Goal: Task Accomplishment & Management: Manage account settings

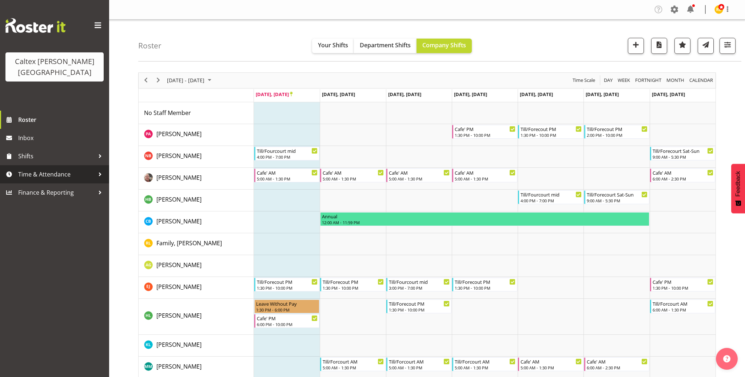
click at [92, 169] on span "Time & Attendance" at bounding box center [56, 174] width 76 height 11
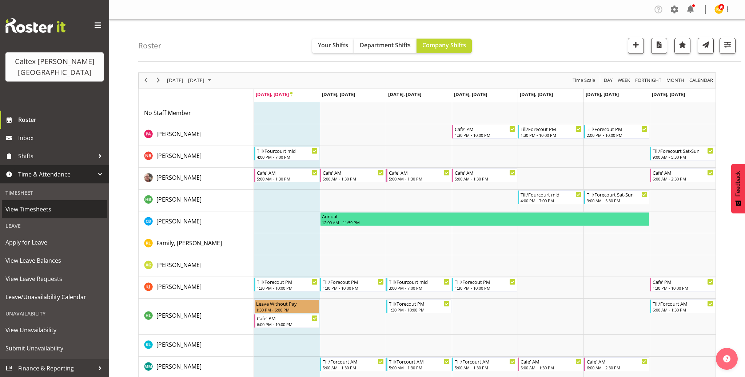
click at [29, 204] on span "View Timesheets" at bounding box center [54, 209] width 98 height 11
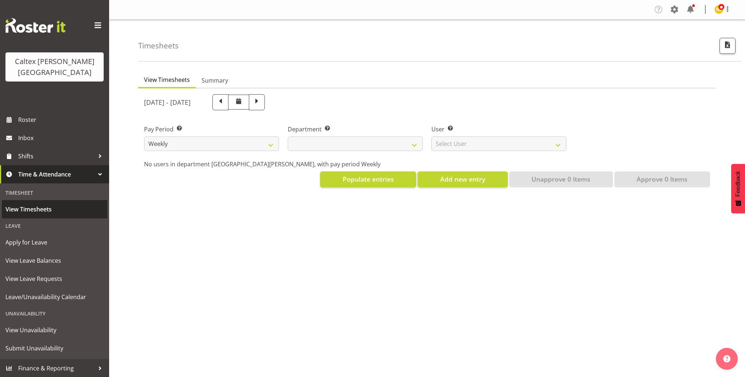
select select
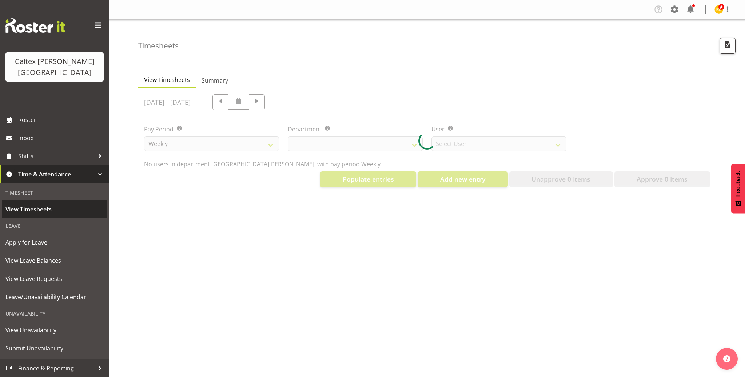
select select "10953"
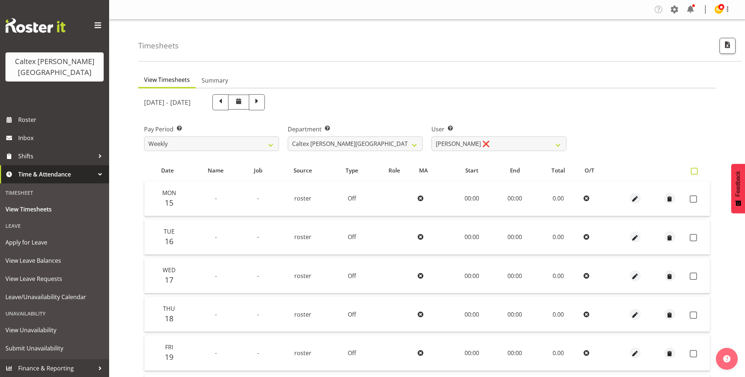
click at [693, 169] on span at bounding box center [693, 171] width 7 height 7
click at [693, 169] on input "checkbox" at bounding box center [692, 171] width 5 height 5
checkbox input "true"
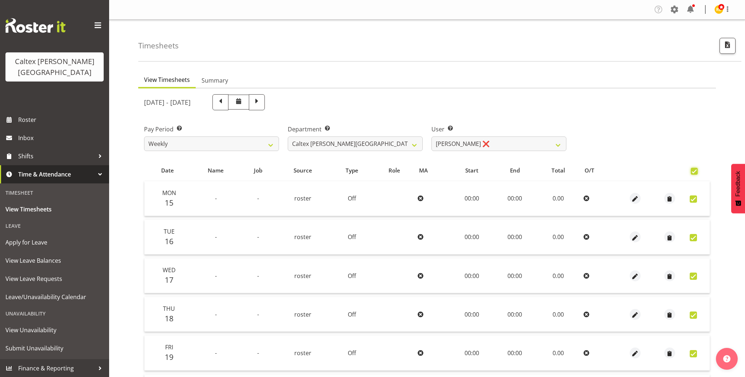
checkbox input "true"
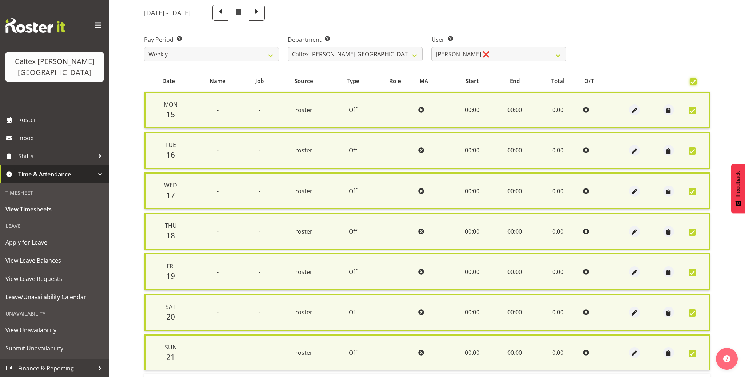
scroll to position [131, 0]
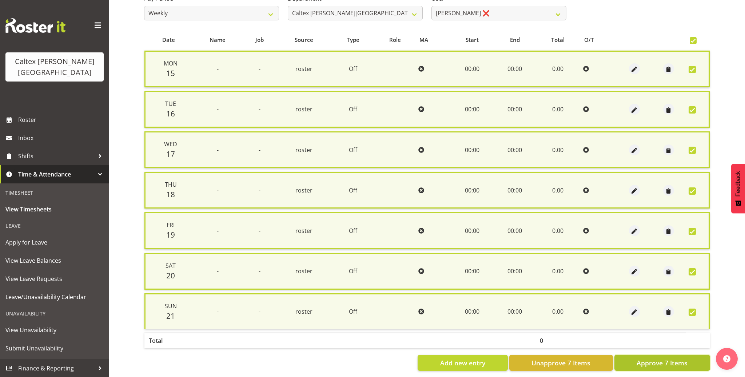
click at [657, 358] on span "Approve 7 Items" at bounding box center [661, 362] width 51 height 9
checkbox input "false"
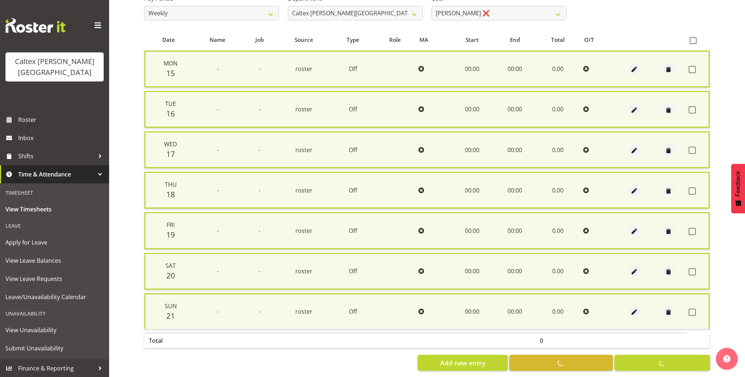
checkbox input "false"
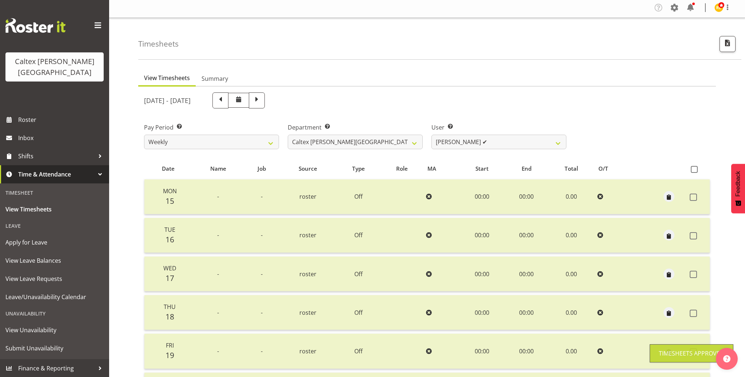
scroll to position [0, 0]
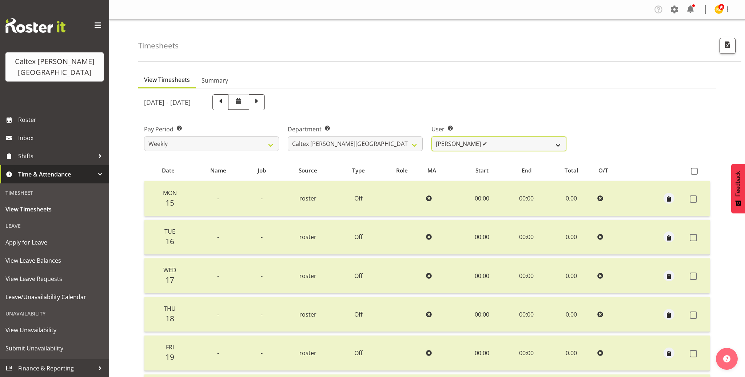
click at [558, 144] on select "[PERSON_NAME] ✔ [PERSON_NAME] ❌ [PERSON_NAME] ❌ [PERSON_NAME], [PERSON_NAME] ❌ …" at bounding box center [498, 143] width 135 height 15
select select "10954"
click at [431, 136] on select "[PERSON_NAME] ✔ [PERSON_NAME] ❌ [PERSON_NAME] ❌ [PERSON_NAME], [PERSON_NAME] ❌ …" at bounding box center [498, 143] width 135 height 15
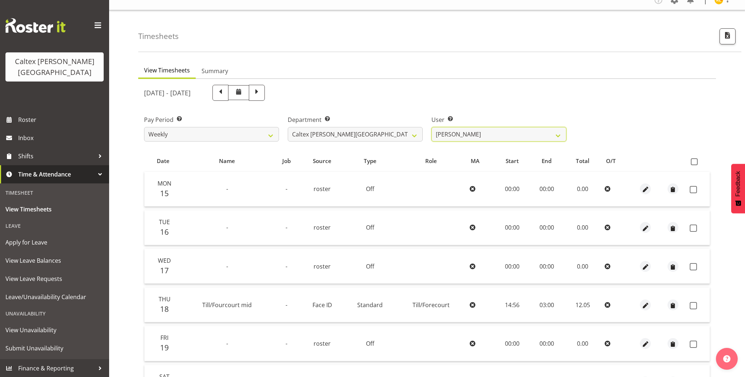
scroll to position [97, 0]
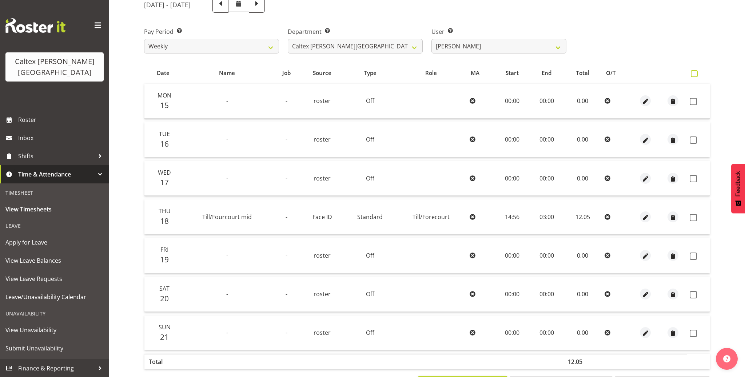
click at [696, 72] on span at bounding box center [693, 73] width 7 height 7
click at [695, 72] on input "checkbox" at bounding box center [692, 73] width 5 height 5
checkbox input "true"
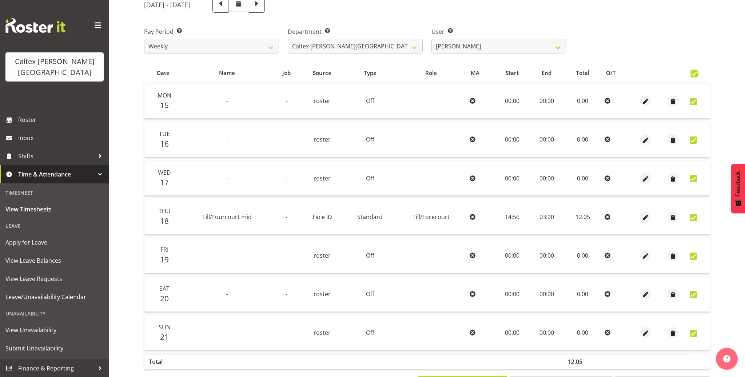
checkbox input "true"
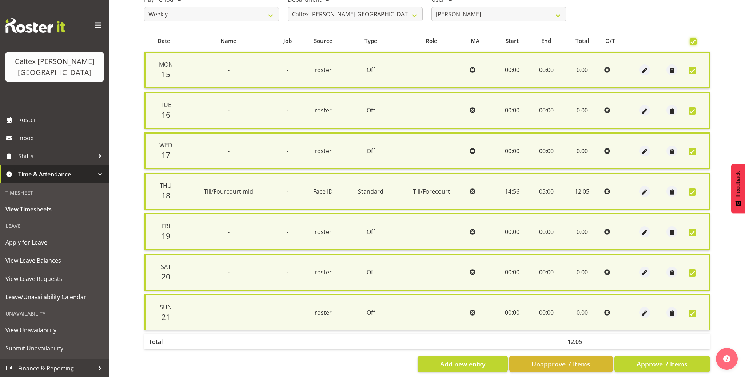
scroll to position [131, 0]
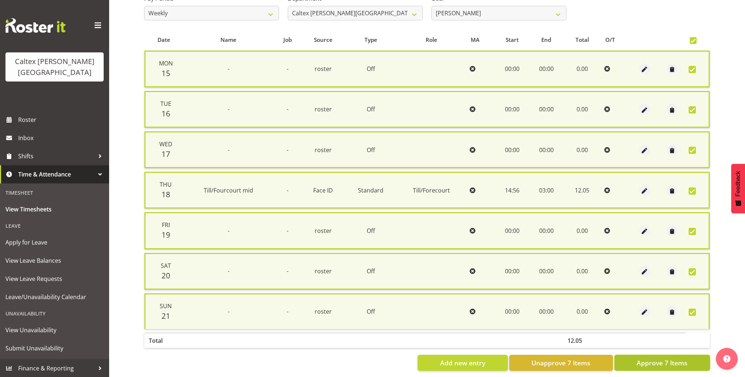
click at [656, 358] on span "Approve 7 Items" at bounding box center [661, 362] width 51 height 9
checkbox input "false"
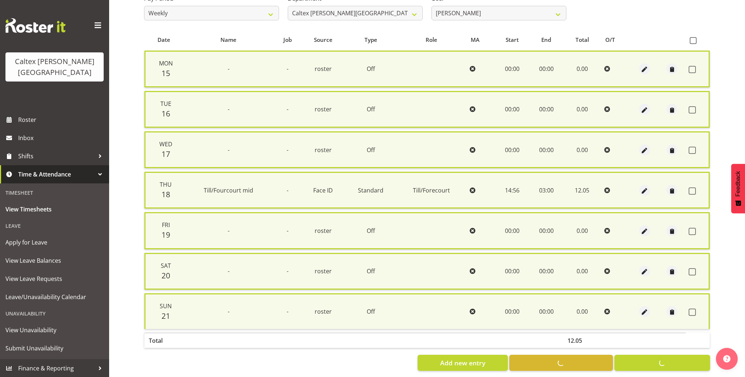
checkbox input "false"
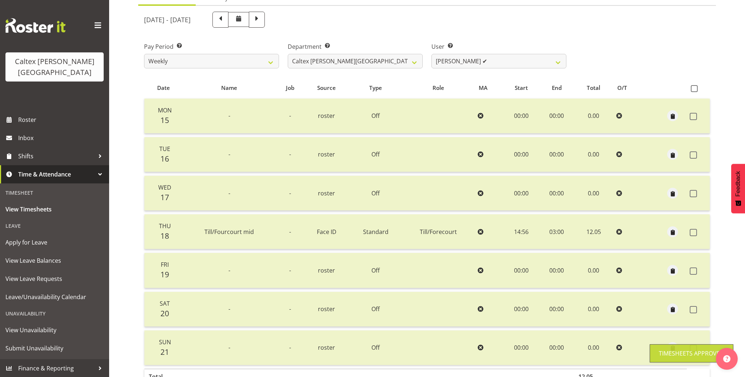
scroll to position [81, 0]
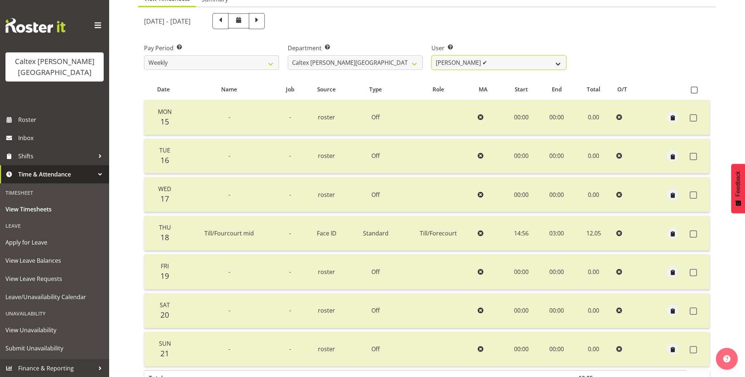
click at [558, 62] on select "[PERSON_NAME] ✔ [PERSON_NAME] ✔ [PERSON_NAME] ❌ [PERSON_NAME], [PERSON_NAME] ❌ …" at bounding box center [498, 62] width 135 height 15
select select "10955"
click at [431, 55] on select "[PERSON_NAME] ✔ [PERSON_NAME] ✔ [PERSON_NAME] ❌ [PERSON_NAME], [PERSON_NAME] ❌ …" at bounding box center [498, 62] width 135 height 15
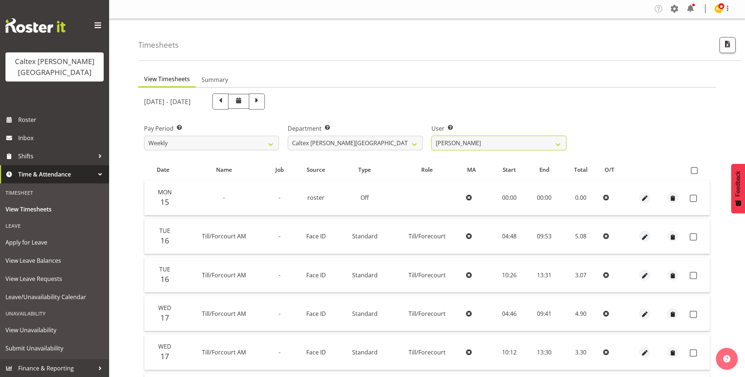
scroll to position [0, 0]
click at [692, 169] on span at bounding box center [693, 171] width 7 height 7
click at [692, 169] on input "checkbox" at bounding box center [692, 171] width 5 height 5
checkbox input "true"
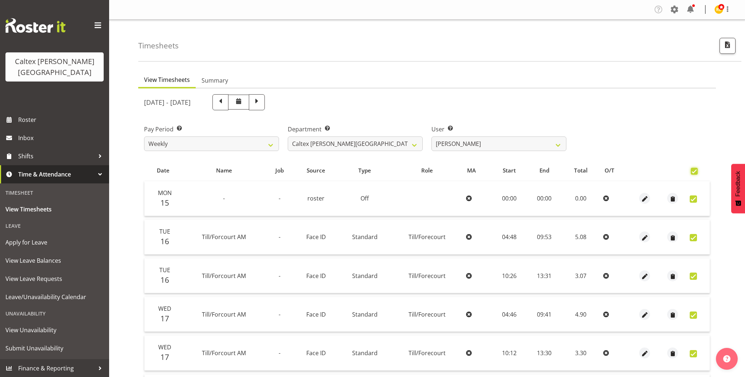
checkbox input "true"
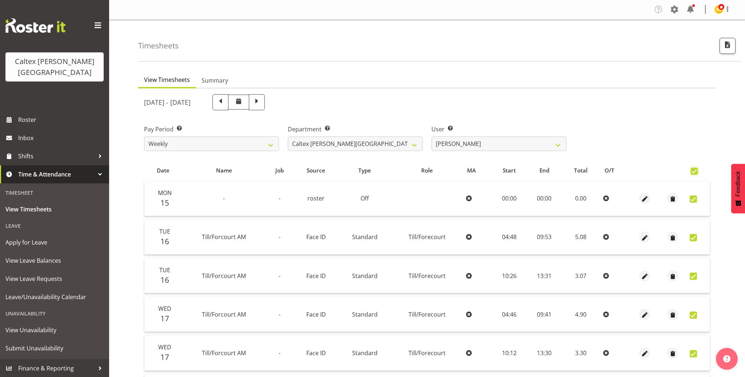
checkbox input "true"
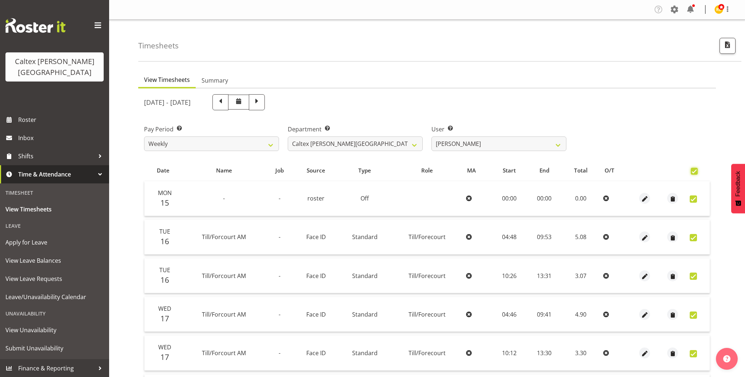
checkbox input "true"
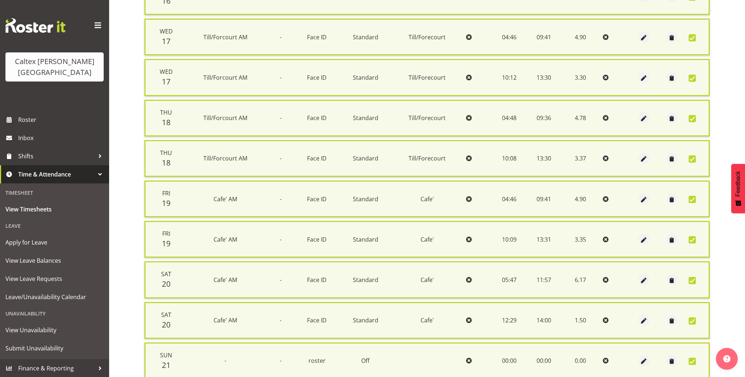
scroll to position [330, 0]
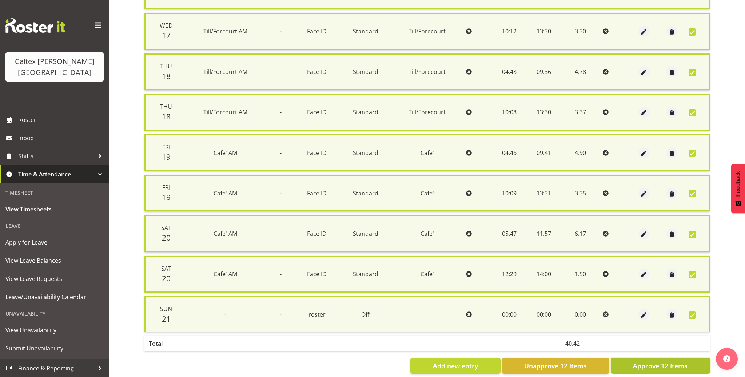
click at [639, 362] on span "Approve 12 Items" at bounding box center [660, 365] width 55 height 9
checkbox input "false"
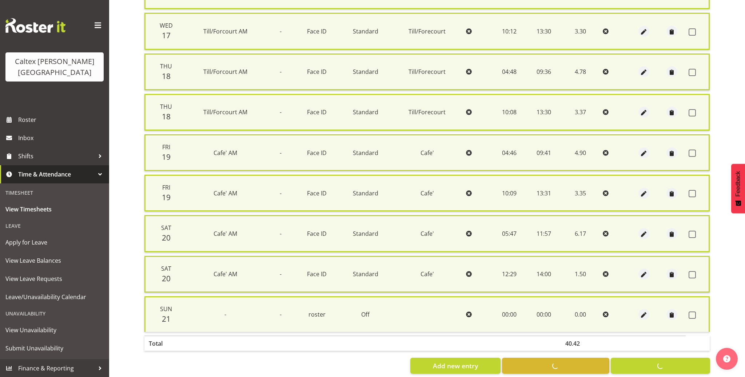
checkbox input "false"
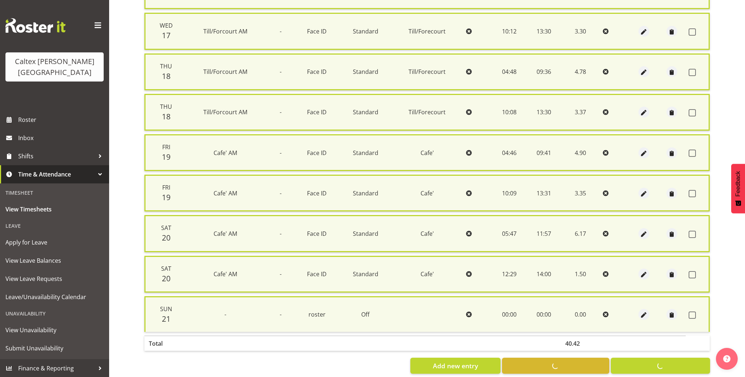
checkbox input "false"
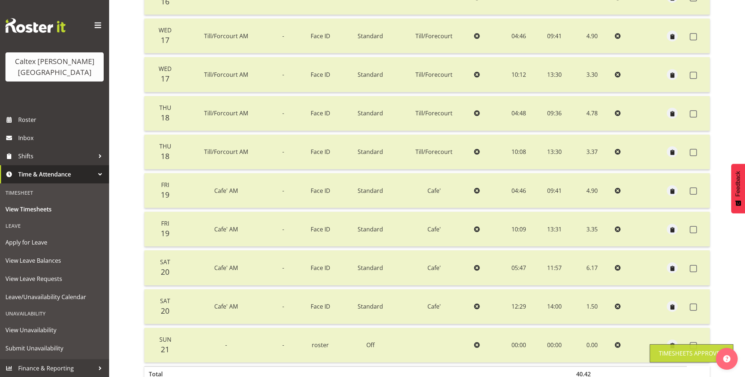
scroll to position [28, 0]
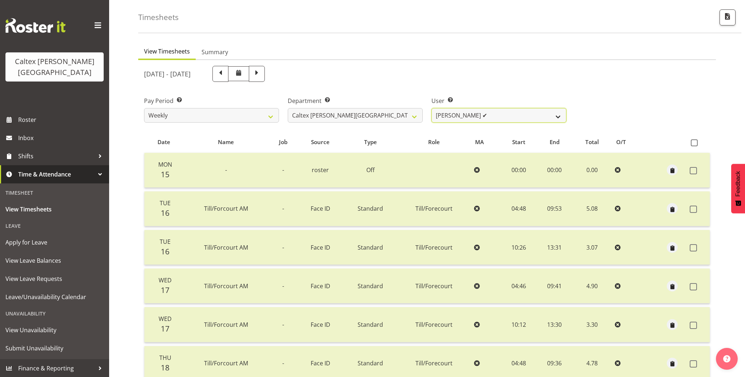
click at [558, 111] on select "[PERSON_NAME] ✔ [PERSON_NAME] ✔ [PERSON_NAME] ✔ [PERSON_NAME], [PERSON_NAME] ❌ …" at bounding box center [498, 115] width 135 height 15
select select "10956"
click at [431, 108] on select "[PERSON_NAME] ✔ [PERSON_NAME] ✔ [PERSON_NAME] ✔ [PERSON_NAME], [PERSON_NAME] ❌ …" at bounding box center [498, 115] width 135 height 15
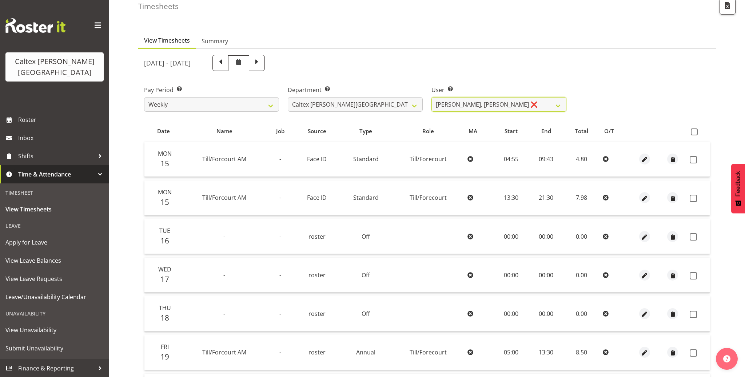
scroll to position [0, 0]
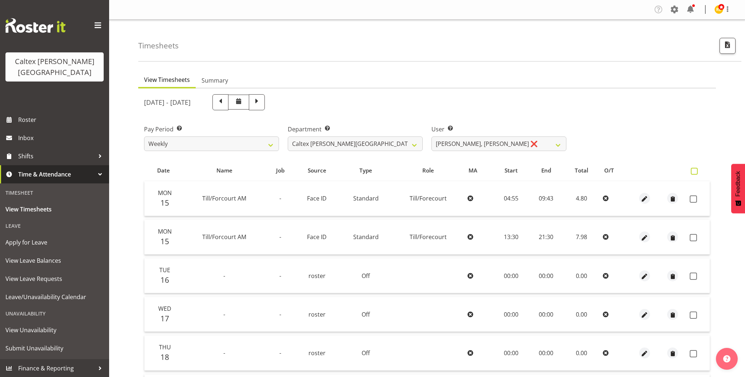
click at [694, 173] on span at bounding box center [693, 171] width 7 height 7
click at [694, 173] on input "checkbox" at bounding box center [692, 171] width 5 height 5
checkbox input "true"
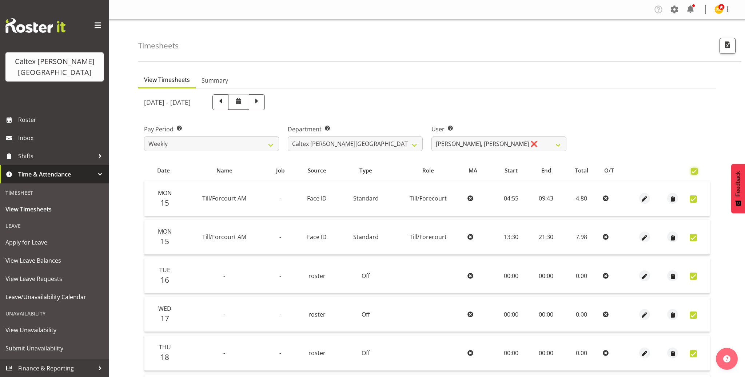
checkbox input "true"
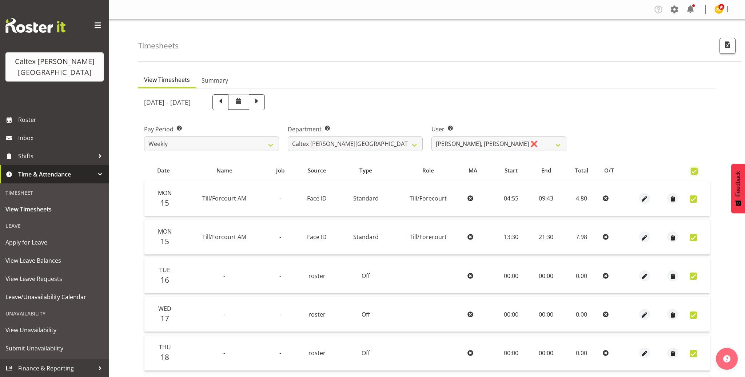
checkbox input "true"
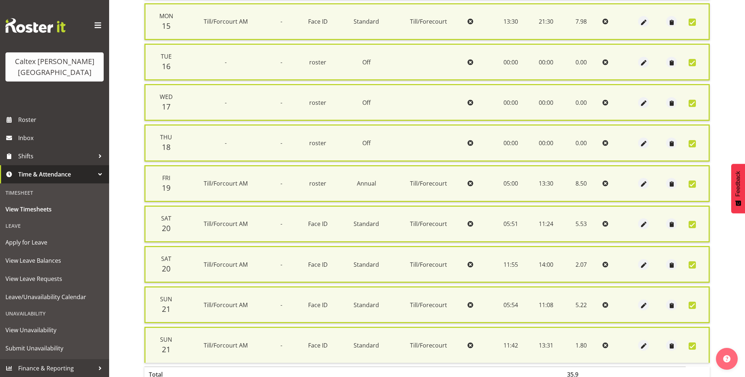
scroll to position [250, 0]
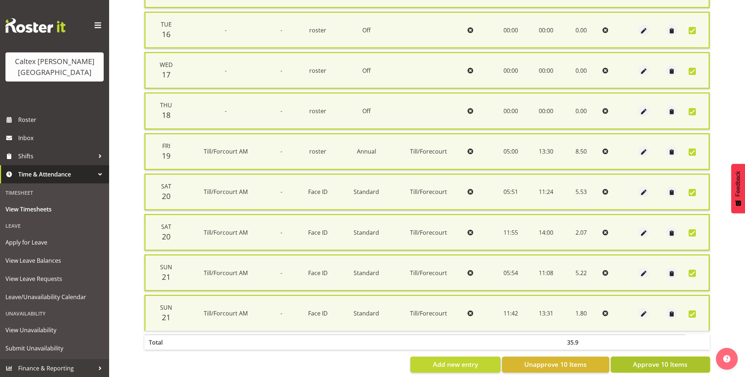
click at [653, 359] on span "Approve 10 Items" at bounding box center [660, 363] width 55 height 9
checkbox input "false"
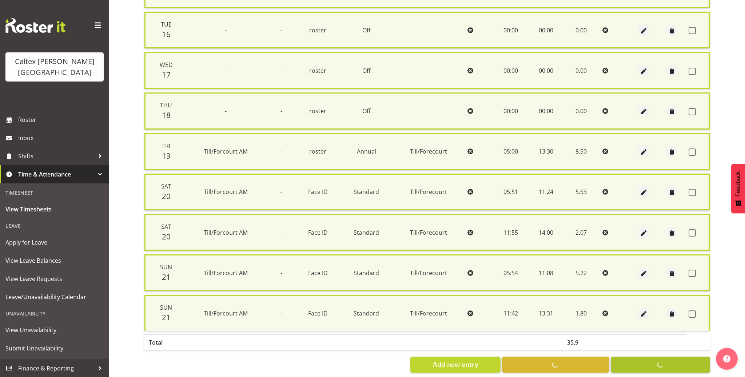
checkbox input "false"
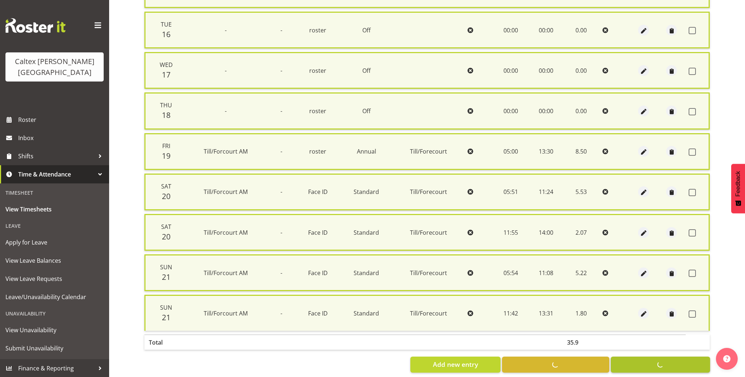
checkbox input "false"
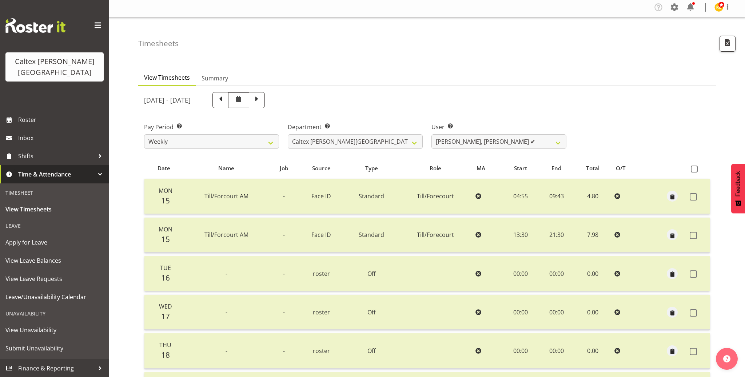
scroll to position [0, 0]
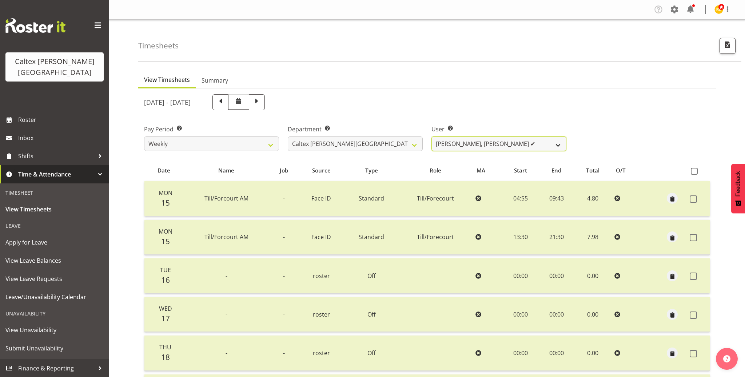
click at [559, 143] on select "[PERSON_NAME] ✔ [PERSON_NAME] ✔ [PERSON_NAME] ✔ [PERSON_NAME], [PERSON_NAME] ✔ …" at bounding box center [498, 143] width 135 height 15
select select "10957"
click at [431, 136] on select "[PERSON_NAME] ✔ [PERSON_NAME] ✔ [PERSON_NAME] ✔ [PERSON_NAME], [PERSON_NAME] ✔ …" at bounding box center [498, 143] width 135 height 15
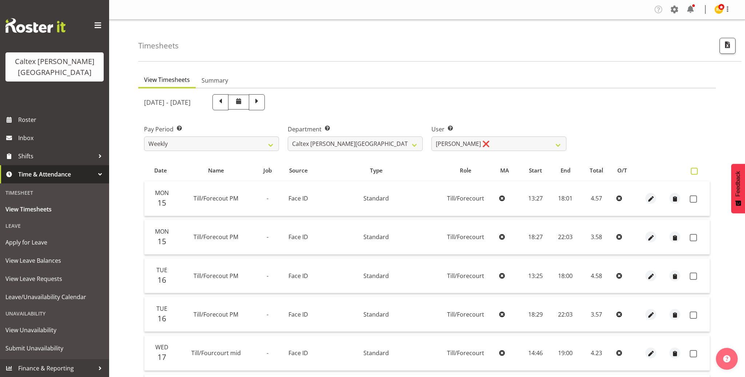
click at [695, 169] on span at bounding box center [693, 171] width 7 height 7
click at [695, 169] on input "checkbox" at bounding box center [692, 171] width 5 height 5
checkbox input "true"
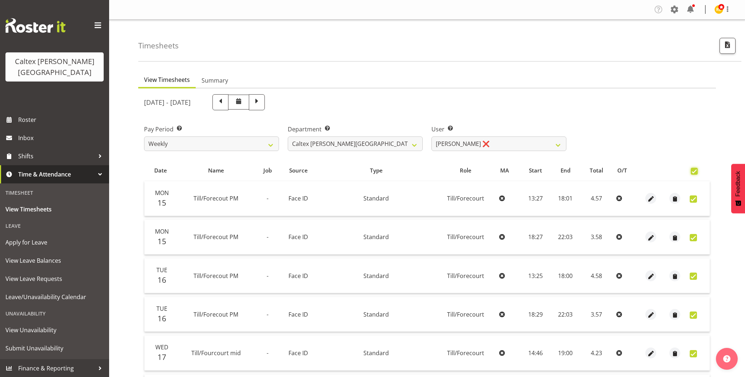
checkbox input "true"
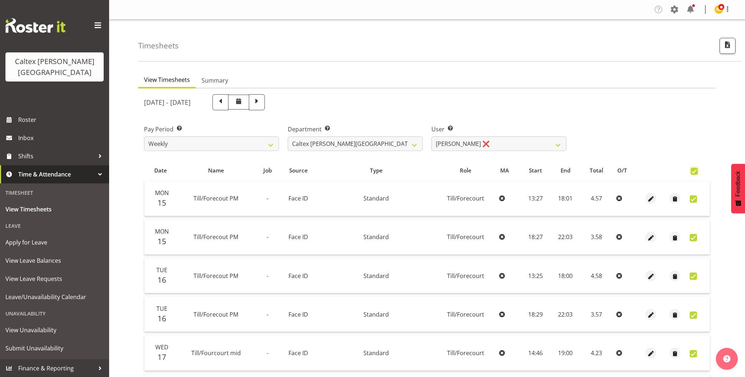
checkbox input "true"
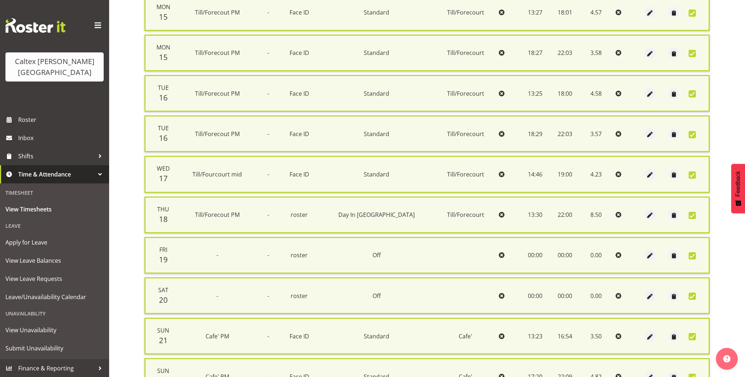
scroll to position [250, 0]
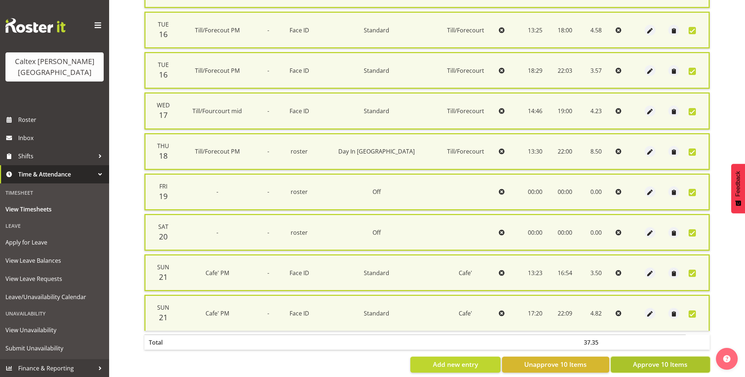
click at [661, 359] on span "Approve 10 Items" at bounding box center [660, 363] width 55 height 9
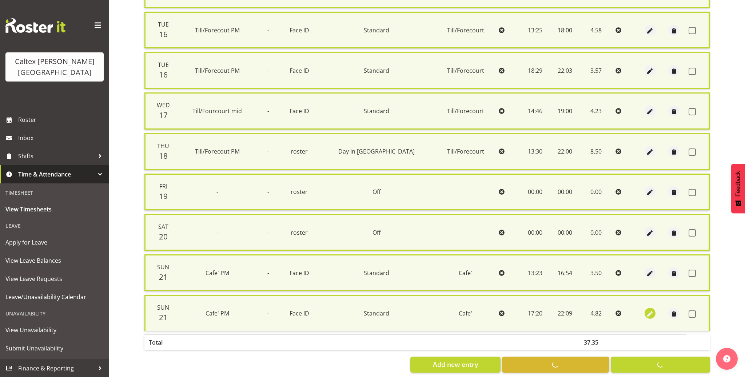
checkbox input "false"
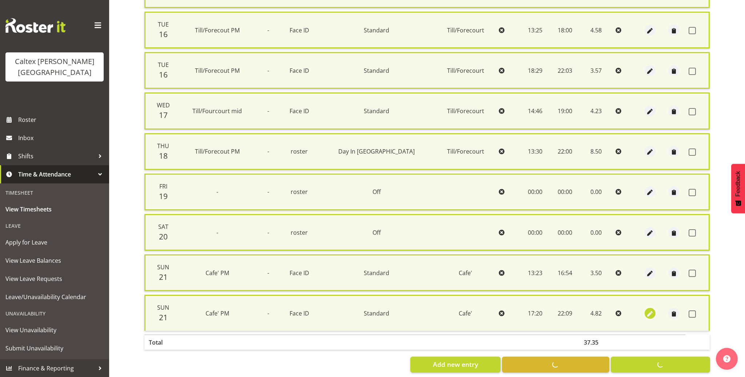
checkbox input "false"
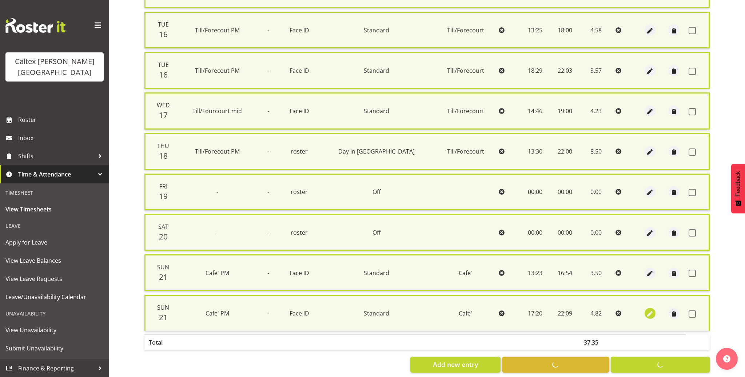
checkbox input "false"
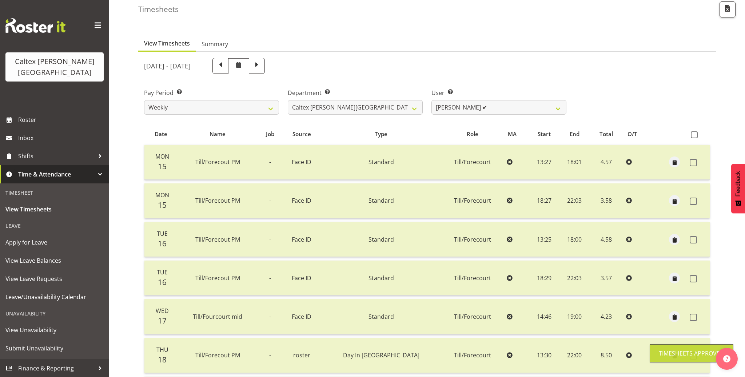
scroll to position [0, 0]
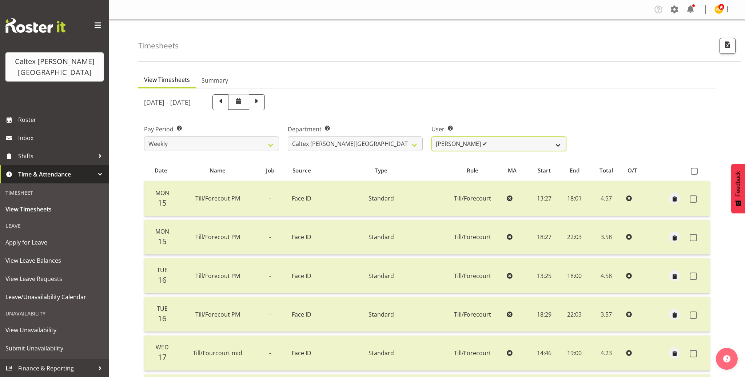
click at [557, 143] on select "[PERSON_NAME] ✔ [PERSON_NAME] ✔ [PERSON_NAME] ✔ [PERSON_NAME], [PERSON_NAME] ✔ …" at bounding box center [498, 143] width 135 height 15
select select "10958"
click at [431, 136] on select "[PERSON_NAME] ✔ [PERSON_NAME] ✔ [PERSON_NAME] ✔ [PERSON_NAME], [PERSON_NAME] ✔ …" at bounding box center [498, 143] width 135 height 15
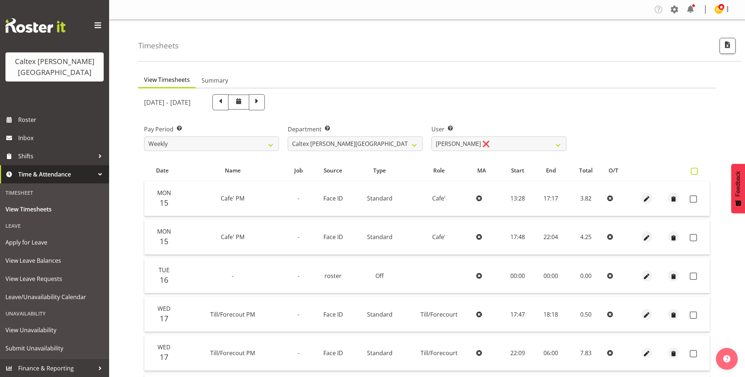
click at [695, 169] on span at bounding box center [693, 171] width 7 height 7
click at [695, 169] on input "checkbox" at bounding box center [692, 171] width 5 height 5
checkbox input "true"
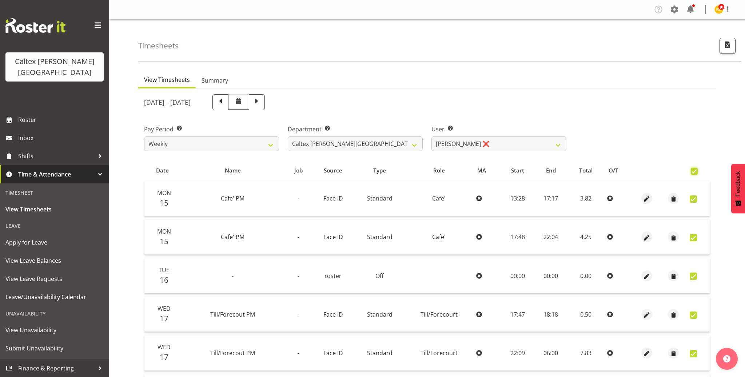
checkbox input "true"
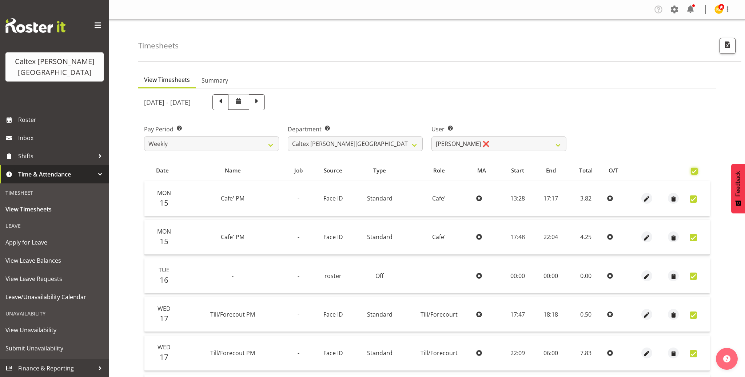
checkbox input "true"
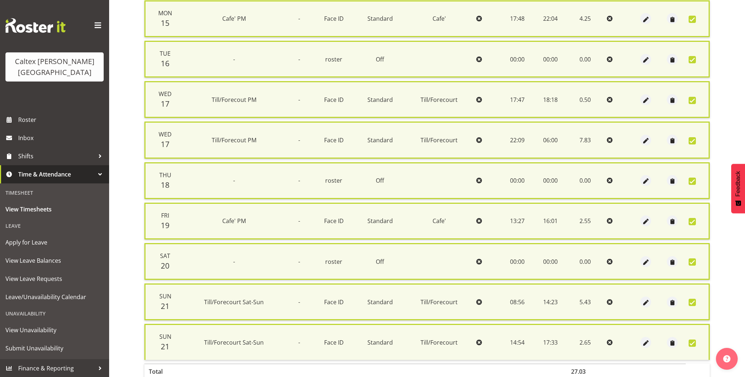
scroll to position [243, 0]
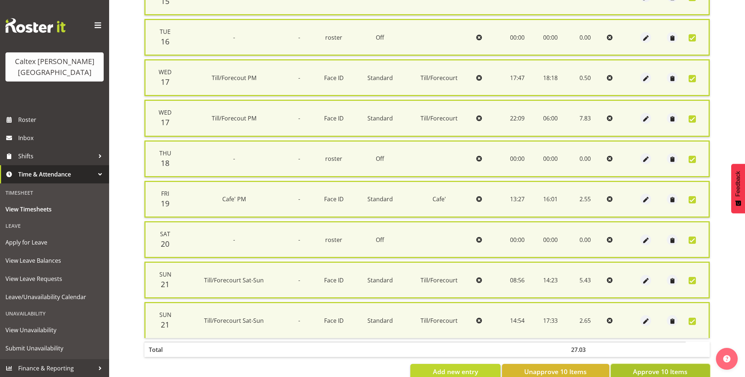
click at [659, 367] on span "Approve 10 Items" at bounding box center [660, 371] width 55 height 9
checkbox input "false"
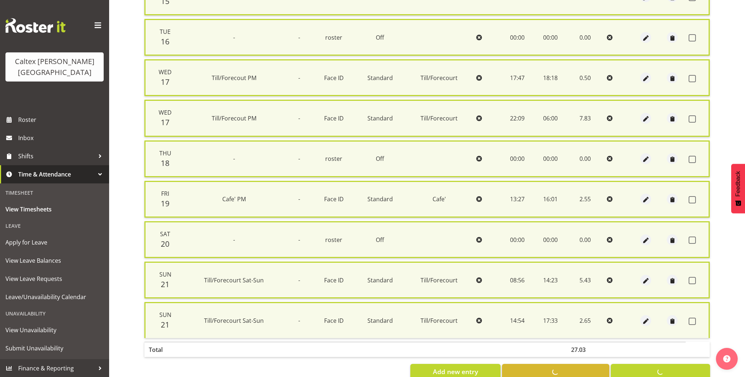
checkbox input "false"
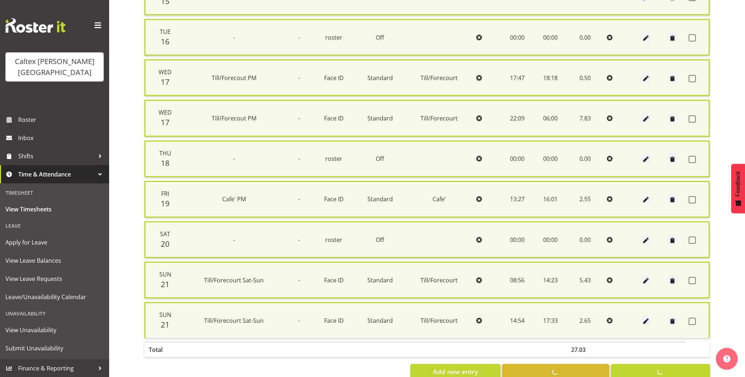
checkbox input "false"
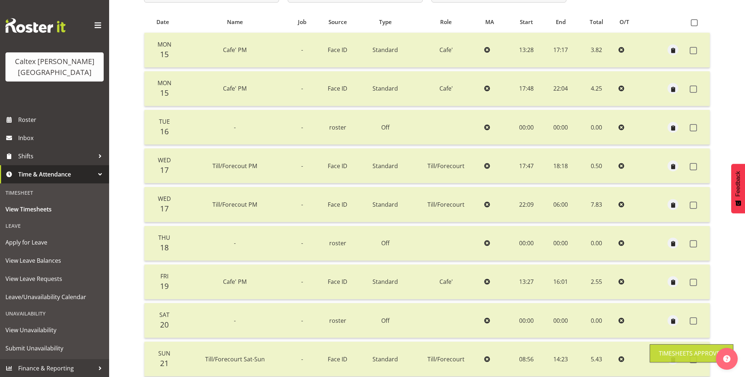
scroll to position [43, 0]
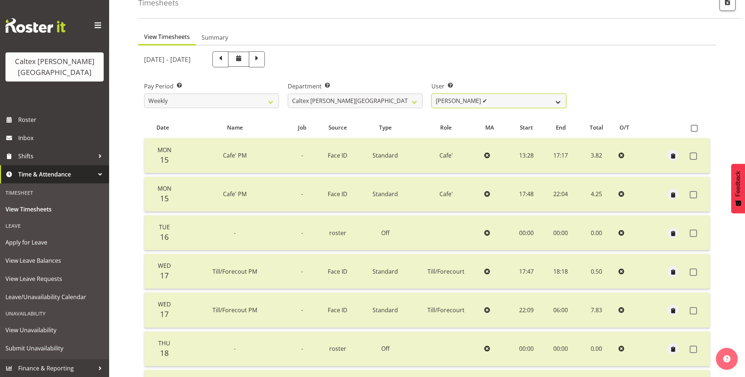
click at [561, 100] on select "[PERSON_NAME] ✔ [PERSON_NAME] ✔ [PERSON_NAME] ✔ [PERSON_NAME], [PERSON_NAME] ✔ …" at bounding box center [498, 100] width 135 height 15
select select "10959"
click at [431, 93] on select "[PERSON_NAME] ✔ [PERSON_NAME] ✔ [PERSON_NAME] ✔ [PERSON_NAME], [PERSON_NAME] ✔ …" at bounding box center [498, 100] width 135 height 15
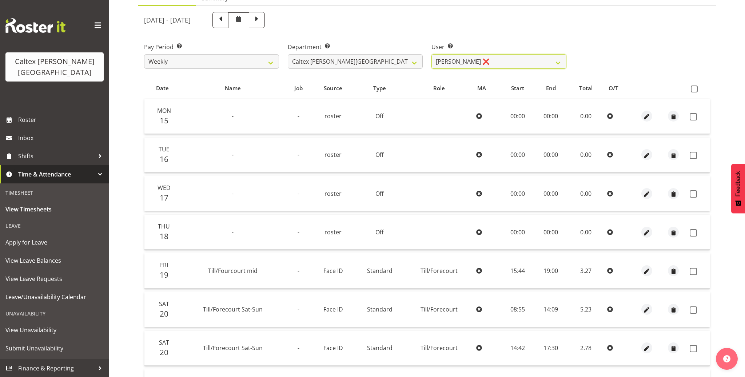
scroll to position [83, 0]
click at [696, 88] on span at bounding box center [693, 88] width 7 height 7
click at [695, 88] on input "checkbox" at bounding box center [692, 88] width 5 height 5
checkbox input "true"
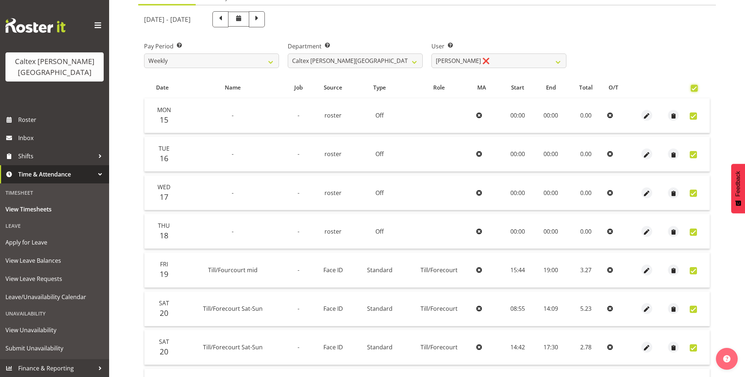
checkbox input "true"
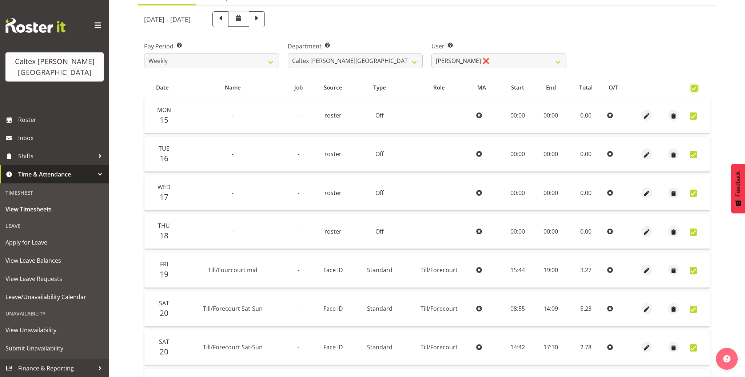
checkbox input "true"
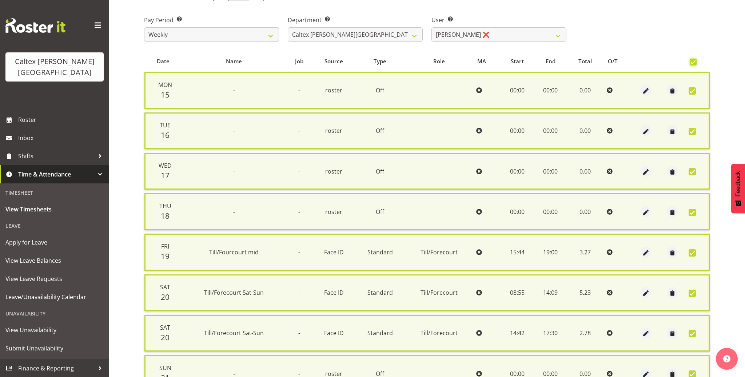
scroll to position [170, 0]
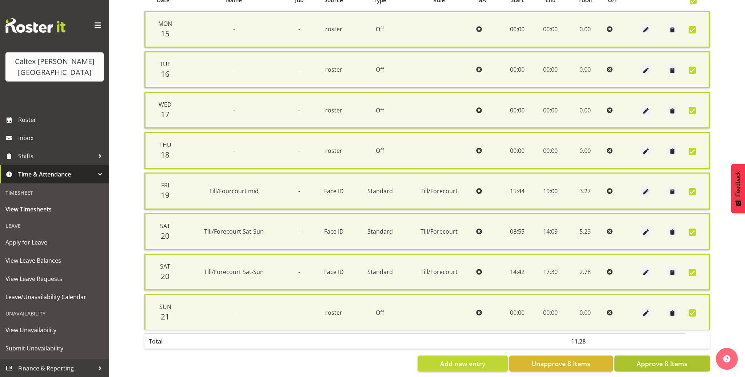
click at [662, 359] on span "Approve 8 Items" at bounding box center [661, 363] width 51 height 9
checkbox input "false"
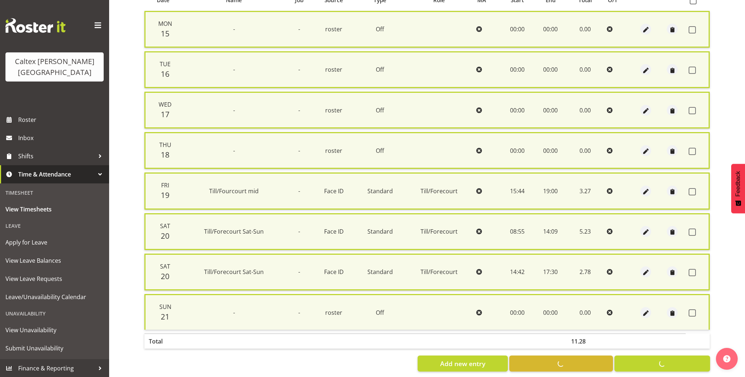
checkbox input "false"
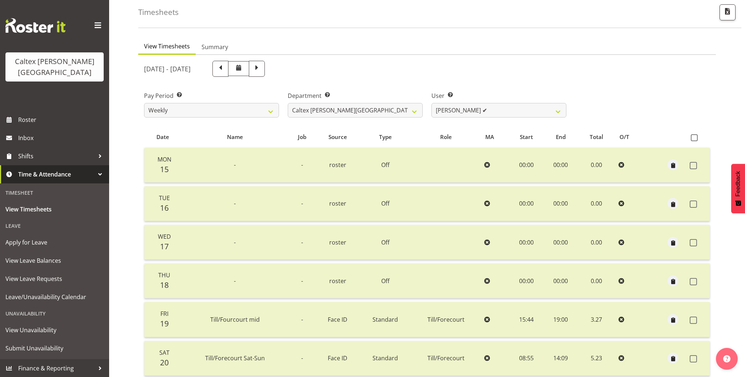
scroll to position [21, 0]
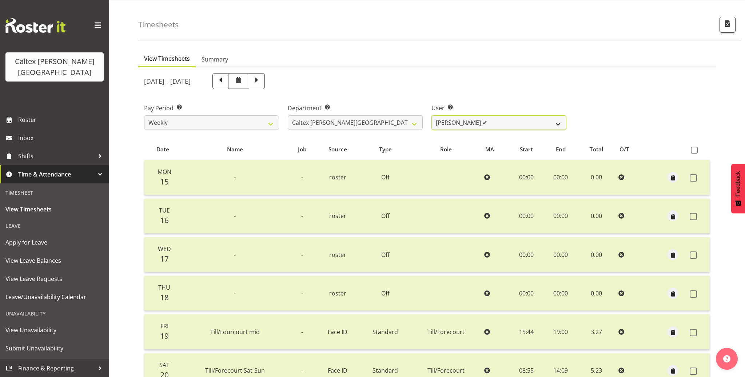
click at [562, 121] on select "[PERSON_NAME] ✔ [PERSON_NAME] ✔ [PERSON_NAME] ✔ [PERSON_NAME], [PERSON_NAME] ✔ …" at bounding box center [498, 122] width 135 height 15
select select "10960"
click at [431, 115] on select "[PERSON_NAME] ✔ [PERSON_NAME] ✔ [PERSON_NAME] ✔ [PERSON_NAME], [PERSON_NAME] ✔ …" at bounding box center [498, 122] width 135 height 15
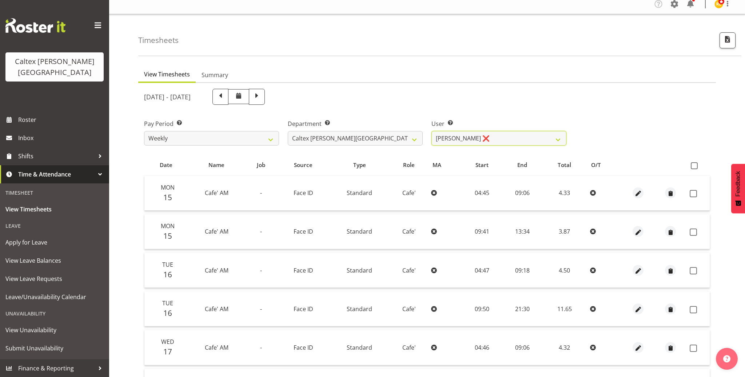
scroll to position [4, 0]
click at [692, 164] on span at bounding box center [693, 166] width 7 height 7
click at [692, 164] on input "checkbox" at bounding box center [692, 166] width 5 height 5
checkbox input "true"
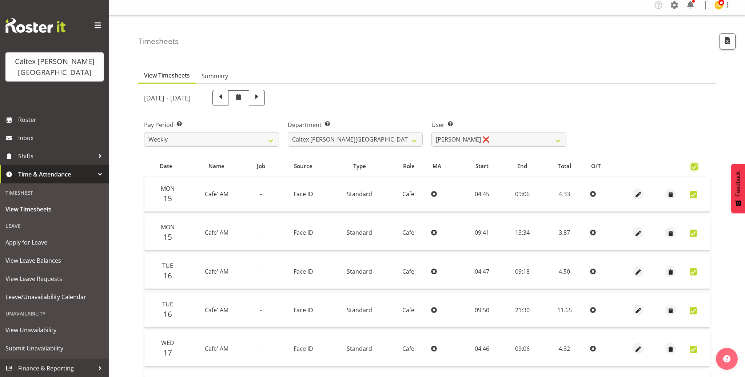
checkbox input "true"
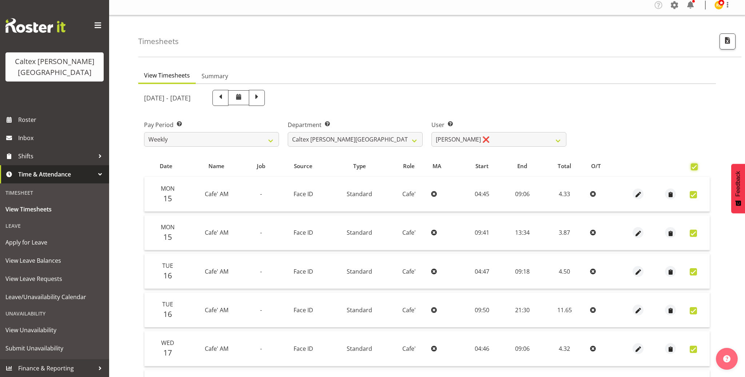
checkbox input "true"
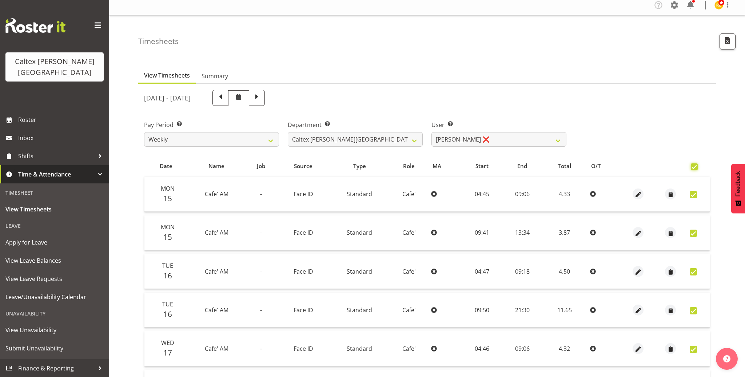
checkbox input "true"
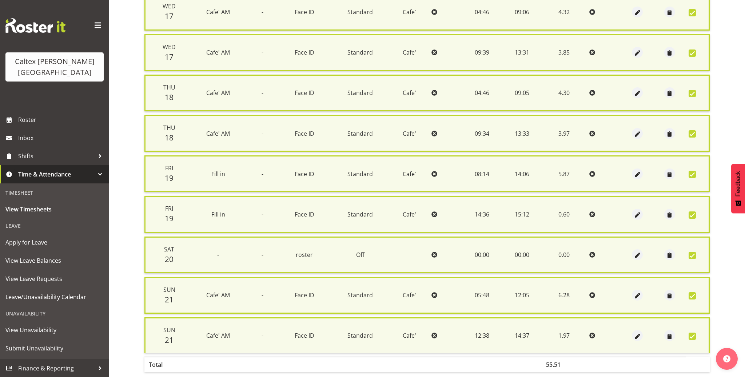
scroll to position [369, 0]
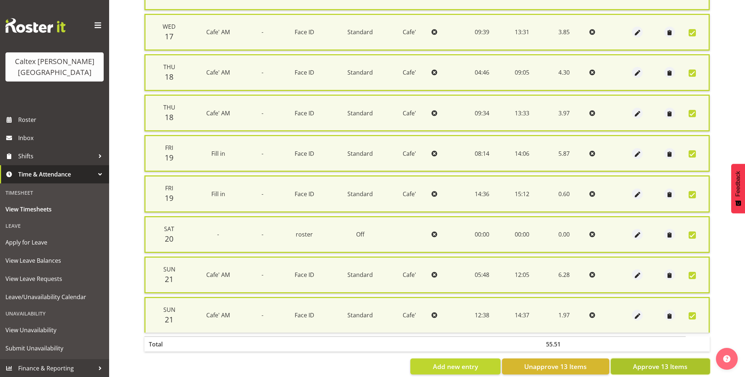
click at [676, 363] on button "Approve 13 Items" at bounding box center [659, 366] width 99 height 16
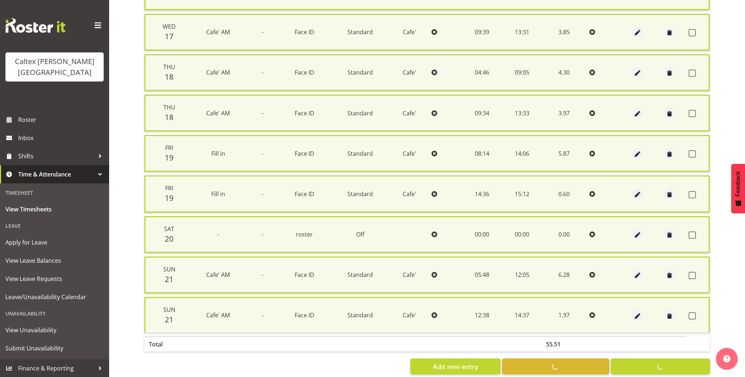
checkbox input "false"
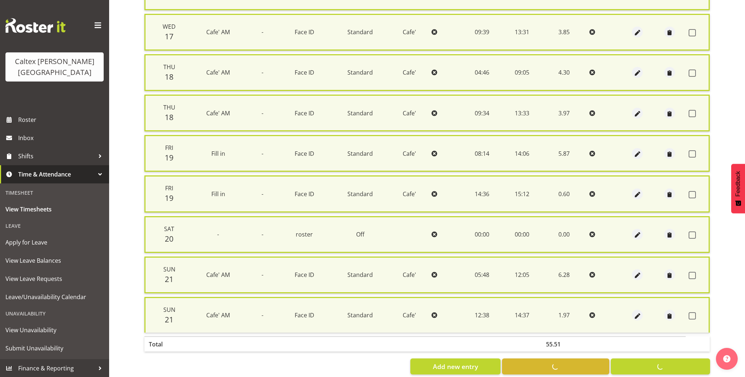
checkbox input "false"
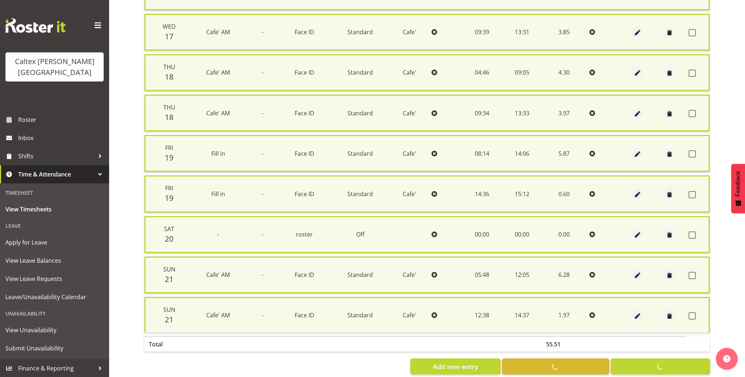
checkbox input "false"
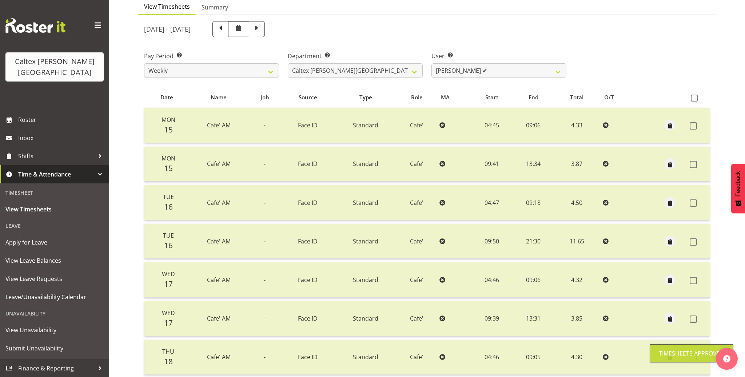
scroll to position [66, 0]
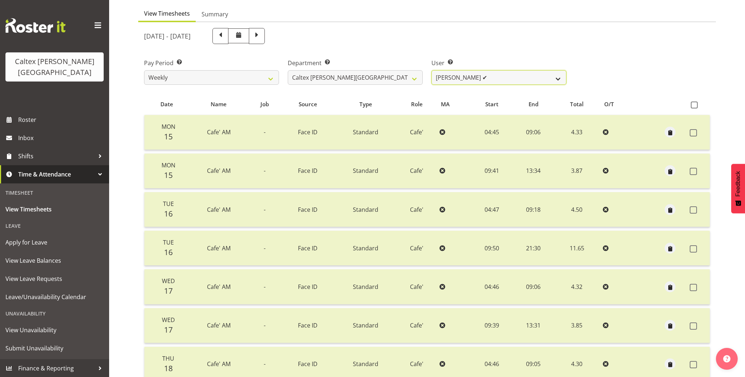
click at [555, 77] on select "[PERSON_NAME] ✔ [PERSON_NAME] ✔ [PERSON_NAME] ✔ [PERSON_NAME], [PERSON_NAME] ✔ …" at bounding box center [498, 77] width 135 height 15
select select "11377"
click at [431, 70] on select "[PERSON_NAME] ✔ [PERSON_NAME] ✔ [PERSON_NAME] ✔ [PERSON_NAME], [PERSON_NAME] ✔ …" at bounding box center [498, 77] width 135 height 15
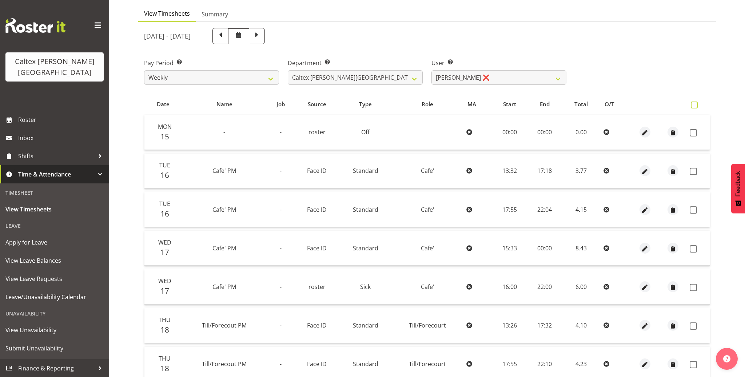
click at [694, 104] on span at bounding box center [693, 104] width 7 height 7
click at [694, 104] on input "checkbox" at bounding box center [692, 105] width 5 height 5
checkbox input "true"
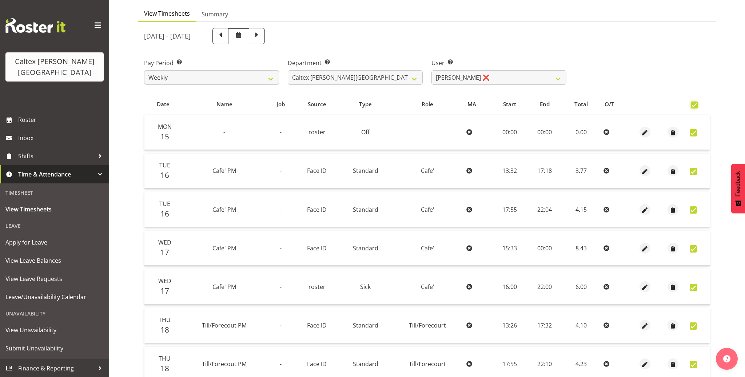
checkbox input "true"
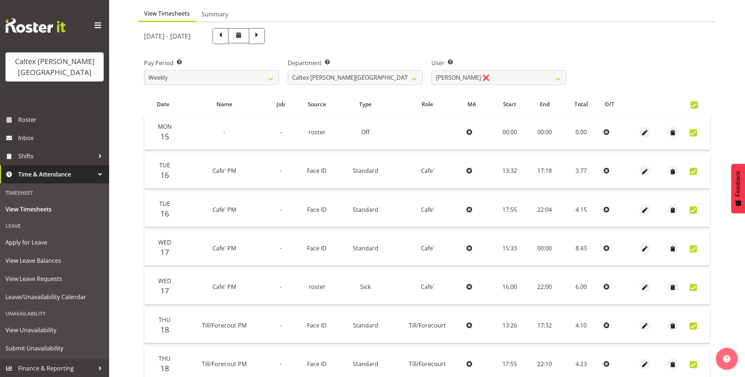
checkbox input "true"
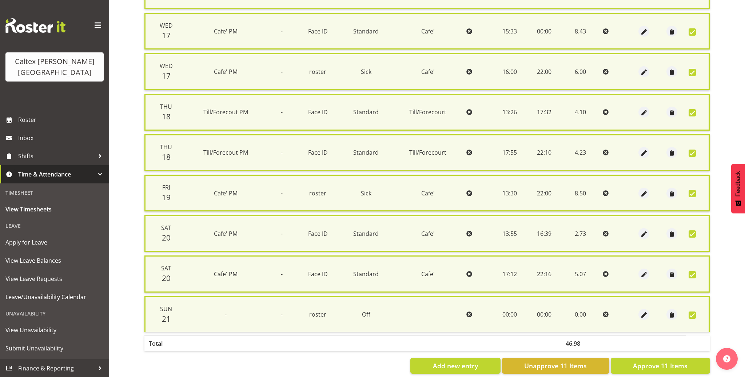
scroll to position [290, 0]
click at [664, 360] on span "Approve 11 Items" at bounding box center [660, 364] width 55 height 9
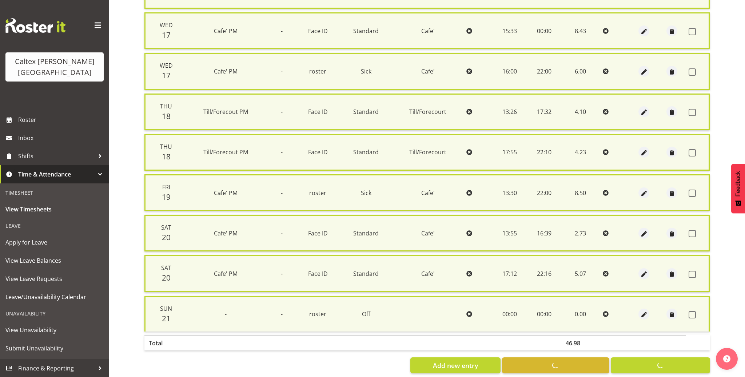
checkbox input "false"
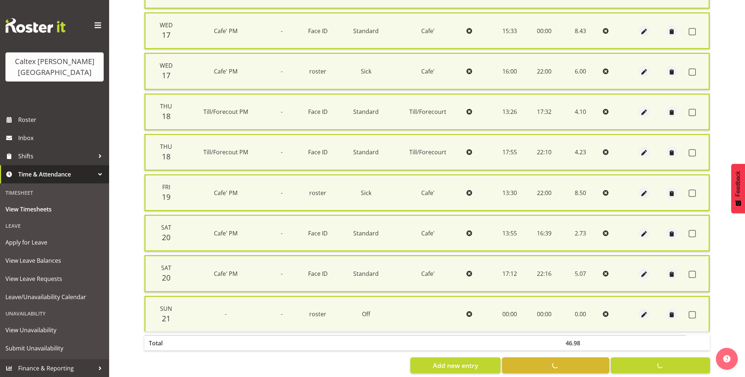
checkbox input "false"
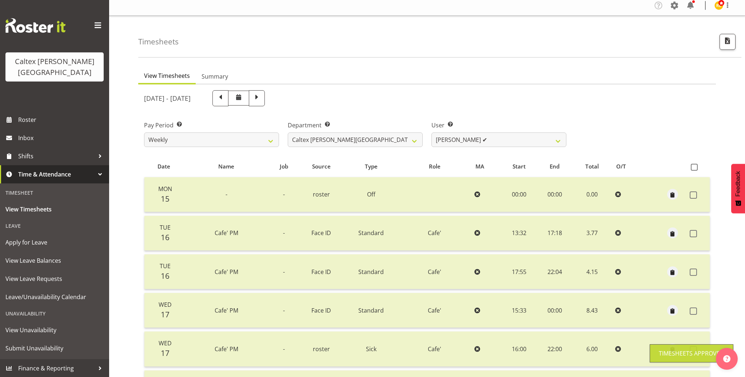
scroll to position [0, 0]
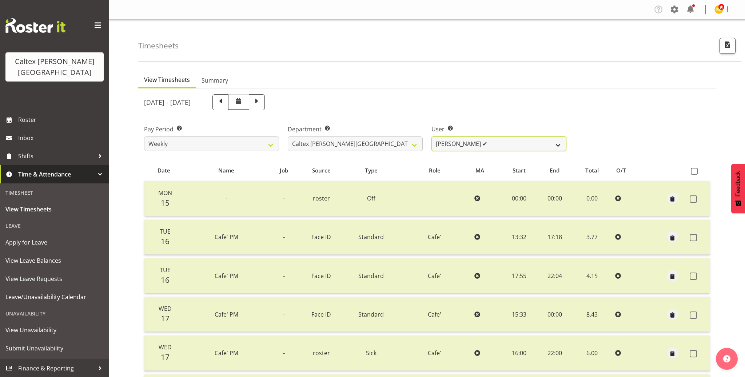
click at [554, 143] on select "[PERSON_NAME] ✔ [PERSON_NAME] ✔ [PERSON_NAME] ✔ [PERSON_NAME], [PERSON_NAME] ✔ …" at bounding box center [498, 143] width 135 height 15
click at [431, 136] on select "[PERSON_NAME] ✔ [PERSON_NAME] ✔ [PERSON_NAME] ✔ [PERSON_NAME], [PERSON_NAME] ✔ …" at bounding box center [498, 143] width 135 height 15
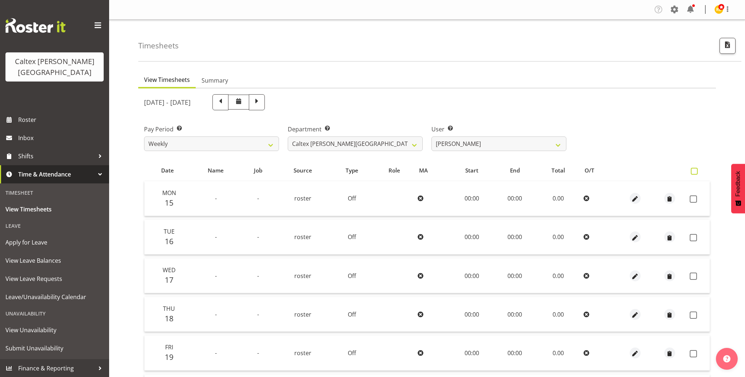
click at [694, 171] on span at bounding box center [693, 171] width 7 height 7
click at [694, 171] on input "checkbox" at bounding box center [692, 171] width 5 height 5
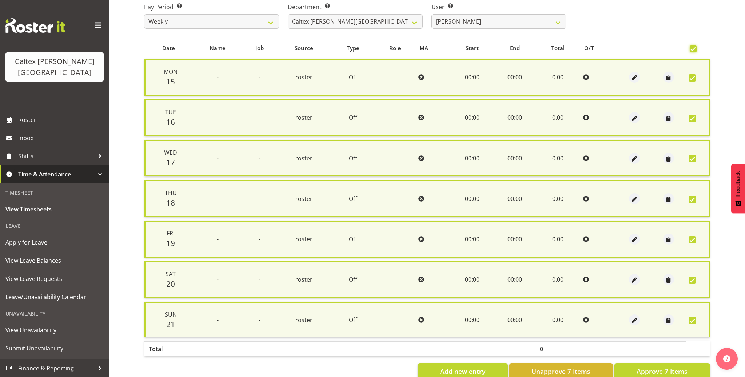
scroll to position [131, 0]
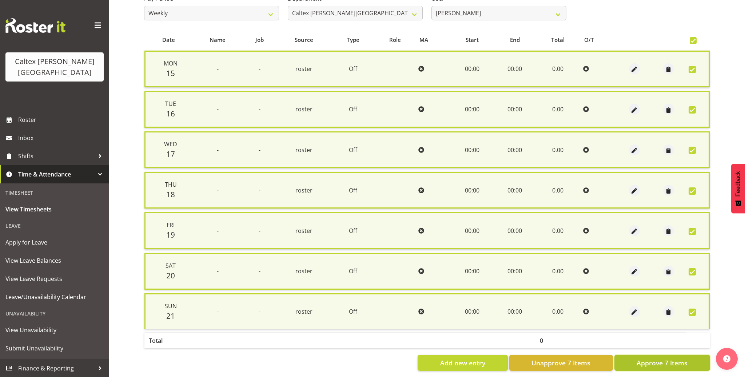
click at [658, 361] on span "Approve 7 Items" at bounding box center [661, 362] width 51 height 9
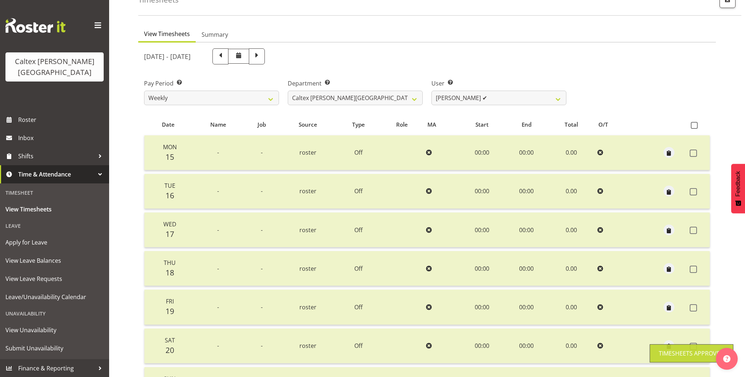
scroll to position [0, 0]
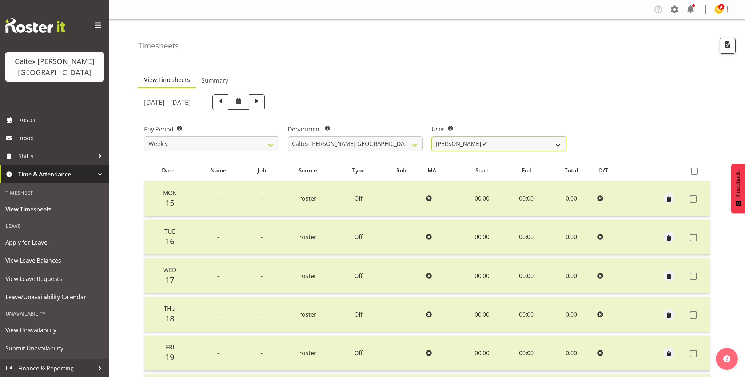
click at [558, 146] on select "[PERSON_NAME] ✔ [PERSON_NAME] ✔ [PERSON_NAME] ✔ [PERSON_NAME], [PERSON_NAME] ✔ …" at bounding box center [498, 143] width 135 height 15
click at [431, 136] on select "[PERSON_NAME] ✔ [PERSON_NAME] ✔ [PERSON_NAME] ✔ [PERSON_NAME], [PERSON_NAME] ✔ …" at bounding box center [498, 143] width 135 height 15
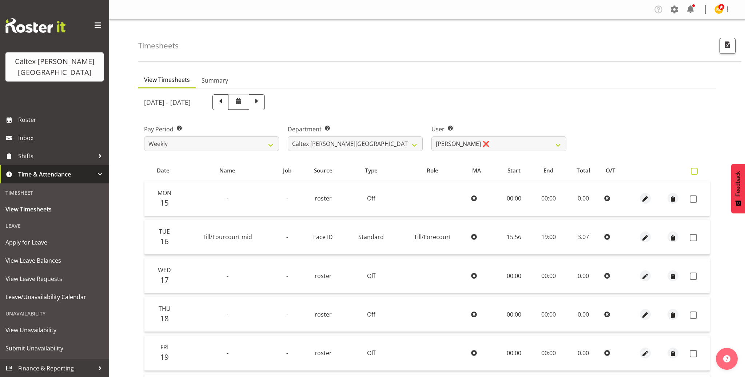
click at [695, 168] on span at bounding box center [693, 171] width 7 height 7
click at [695, 169] on input "checkbox" at bounding box center [692, 171] width 5 height 5
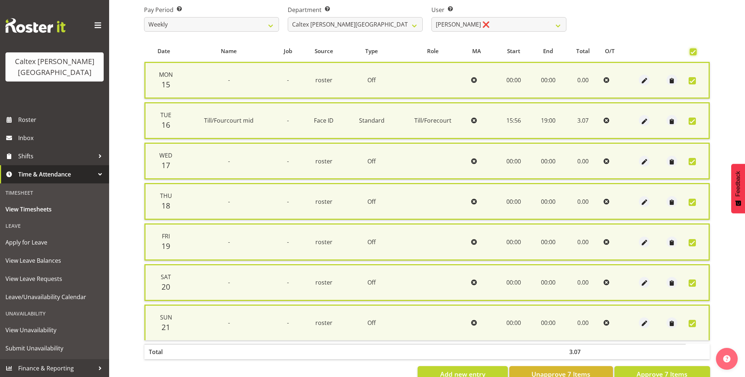
scroll to position [131, 0]
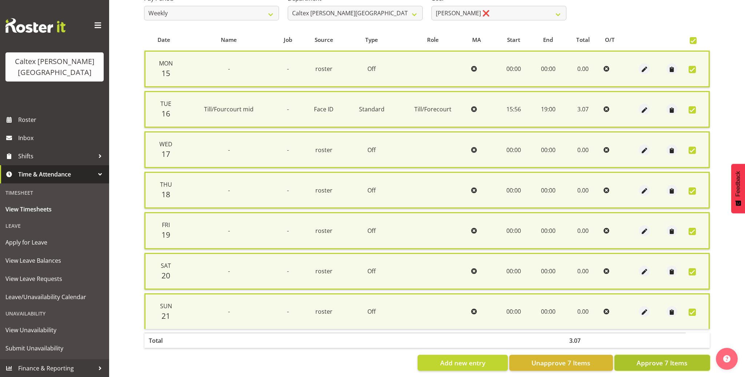
click at [647, 358] on span "Approve 7 Items" at bounding box center [661, 362] width 51 height 9
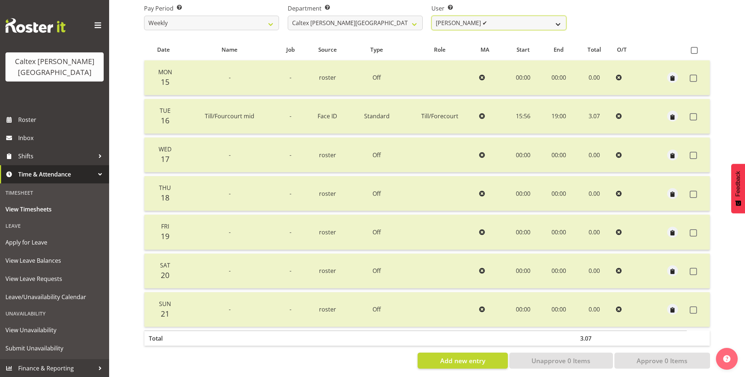
click at [558, 25] on select "[PERSON_NAME] ✔ [PERSON_NAME] ✔ [PERSON_NAME] ✔ [PERSON_NAME], [PERSON_NAME] ✔ …" at bounding box center [498, 23] width 135 height 15
click at [431, 16] on select "[PERSON_NAME] ✔ [PERSON_NAME] ✔ [PERSON_NAME] ✔ [PERSON_NAME], [PERSON_NAME] ✔ …" at bounding box center [498, 23] width 135 height 15
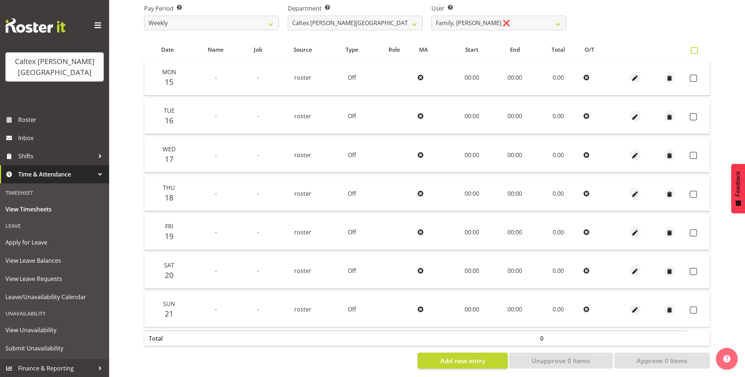
click at [696, 50] on span at bounding box center [693, 50] width 7 height 7
click at [695, 50] on input "checkbox" at bounding box center [692, 50] width 5 height 5
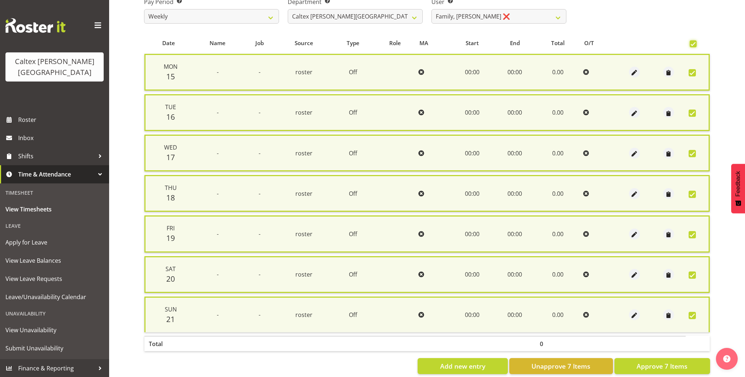
scroll to position [131, 0]
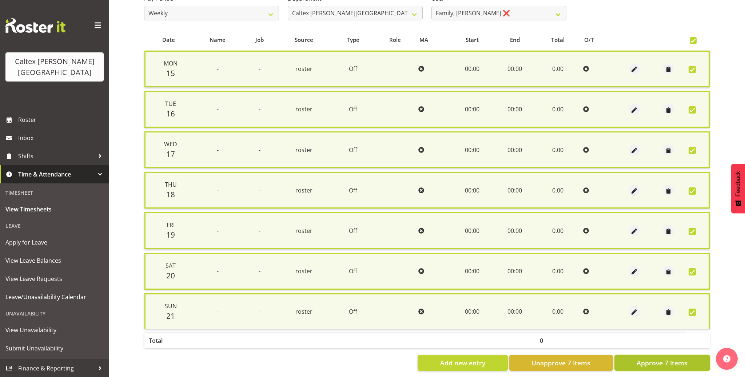
click at [664, 358] on span "Approve 7 Items" at bounding box center [661, 362] width 51 height 9
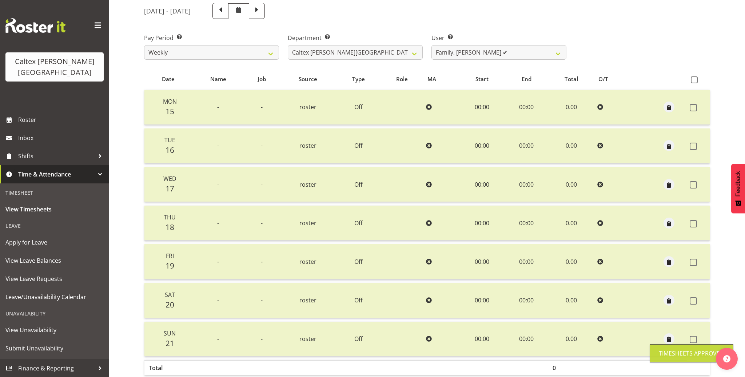
scroll to position [65, 0]
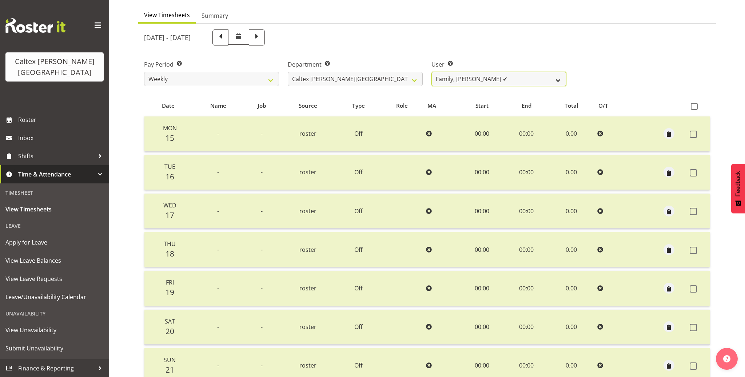
click at [556, 79] on select "[PERSON_NAME] ✔ [PERSON_NAME] ✔ [PERSON_NAME] ✔ [PERSON_NAME], [PERSON_NAME] ✔ …" at bounding box center [498, 79] width 135 height 15
click at [431, 72] on select "[PERSON_NAME] ✔ [PERSON_NAME] ✔ [PERSON_NAME] ✔ [PERSON_NAME], [PERSON_NAME] ✔ …" at bounding box center [498, 79] width 135 height 15
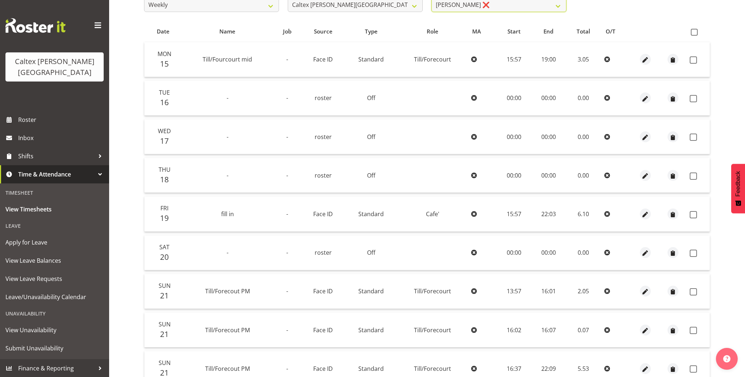
scroll to position [53, 0]
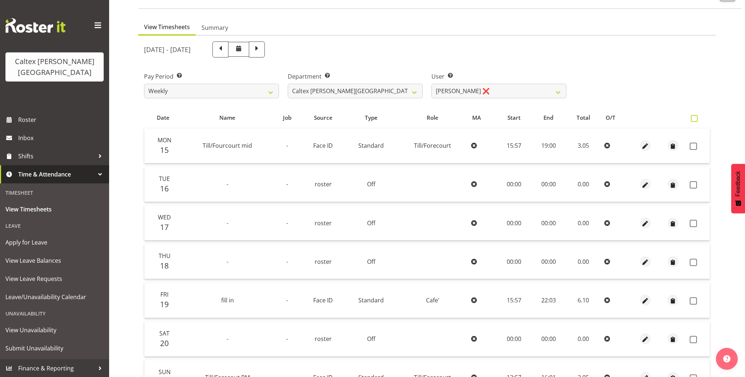
click at [695, 116] on span at bounding box center [693, 118] width 7 height 7
click at [695, 116] on input "checkbox" at bounding box center [692, 118] width 5 height 5
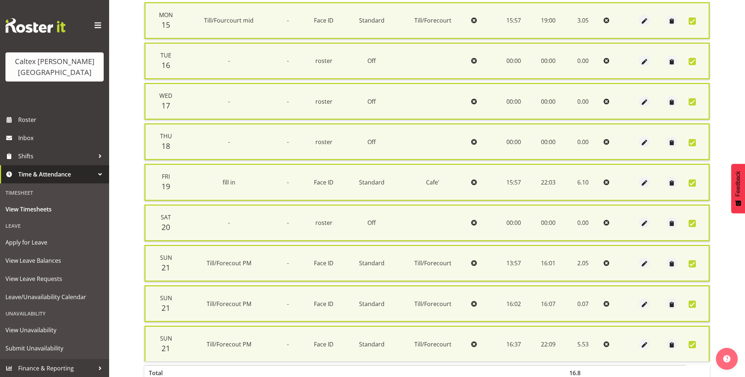
scroll to position [210, 0]
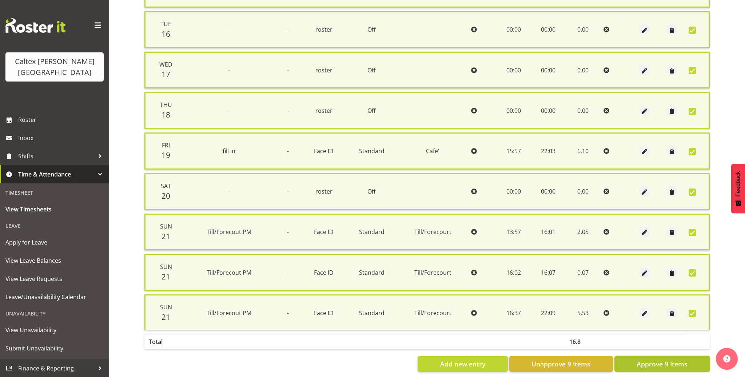
click at [656, 360] on span "Approve 9 Items" at bounding box center [661, 363] width 51 height 9
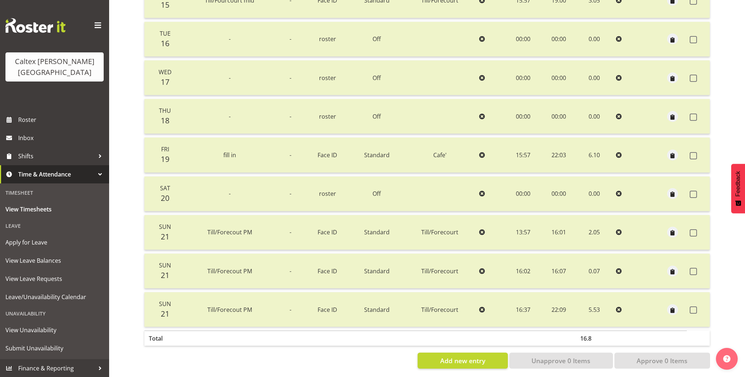
scroll to position [0, 0]
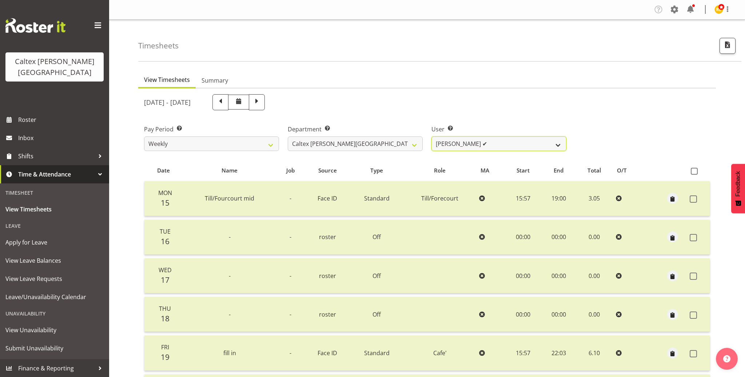
click at [558, 143] on select "[PERSON_NAME] ✔ [PERSON_NAME] ✔ [PERSON_NAME] ✔ [PERSON_NAME], [PERSON_NAME] ✔ …" at bounding box center [498, 143] width 135 height 15
click at [431, 136] on select "[PERSON_NAME] ✔ [PERSON_NAME] ✔ [PERSON_NAME] ✔ [PERSON_NAME], [PERSON_NAME] ✔ …" at bounding box center [498, 143] width 135 height 15
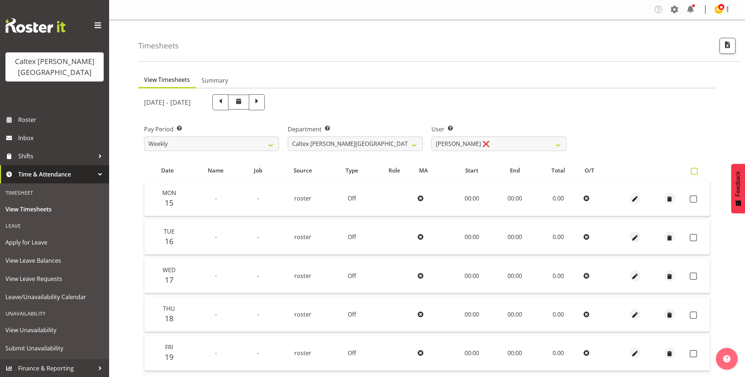
click at [697, 169] on label at bounding box center [695, 171] width 11 height 7
click at [695, 169] on input "checkbox" at bounding box center [692, 171] width 5 height 5
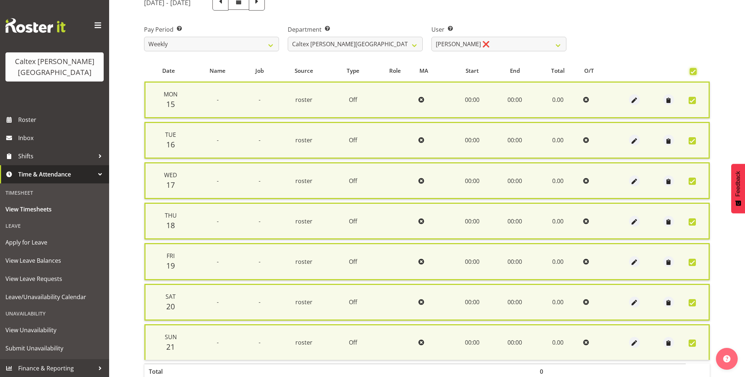
scroll to position [131, 0]
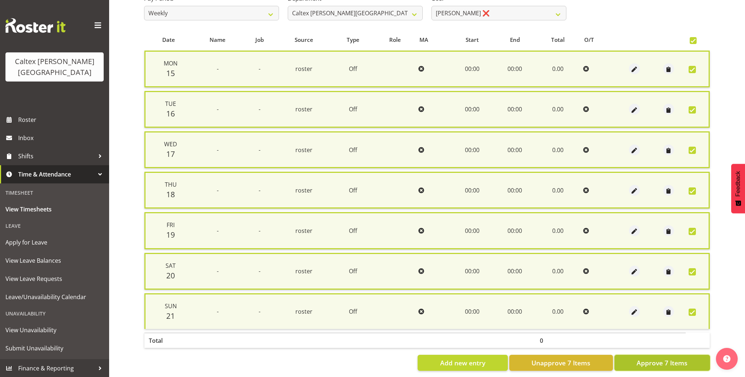
click at [667, 358] on span "Approve 7 Items" at bounding box center [661, 362] width 51 height 9
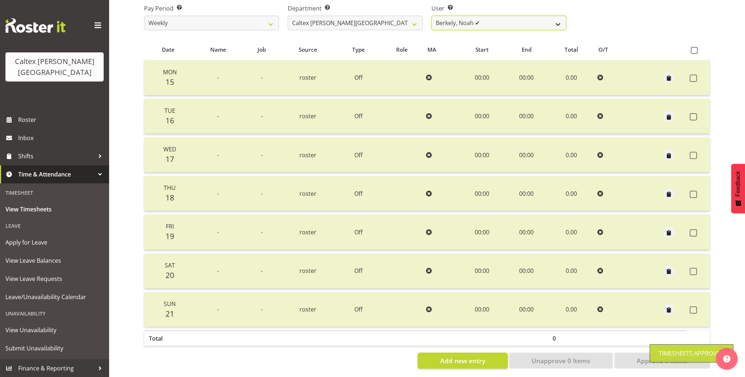
click at [559, 23] on select "[PERSON_NAME] ✔ [PERSON_NAME] ✔ [PERSON_NAME] ✔ [PERSON_NAME], [PERSON_NAME] ✔ …" at bounding box center [498, 23] width 135 height 15
click at [431, 16] on select "[PERSON_NAME] ✔ [PERSON_NAME] ✔ [PERSON_NAME] ✔ [PERSON_NAME], [PERSON_NAME] ✔ …" at bounding box center [498, 23] width 135 height 15
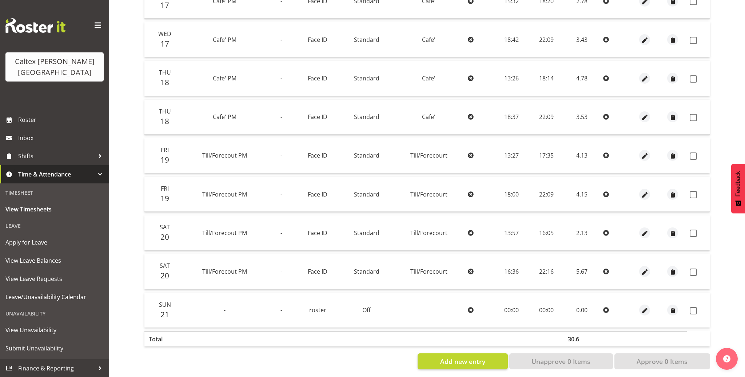
scroll to position [61, 0]
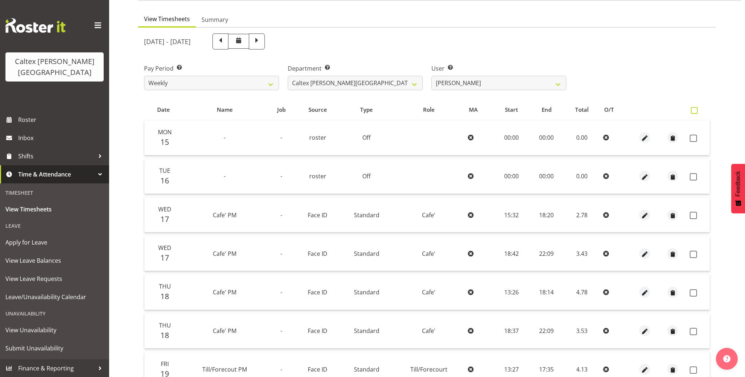
click at [696, 110] on span at bounding box center [693, 110] width 7 height 7
click at [695, 110] on input "checkbox" at bounding box center [692, 110] width 5 height 5
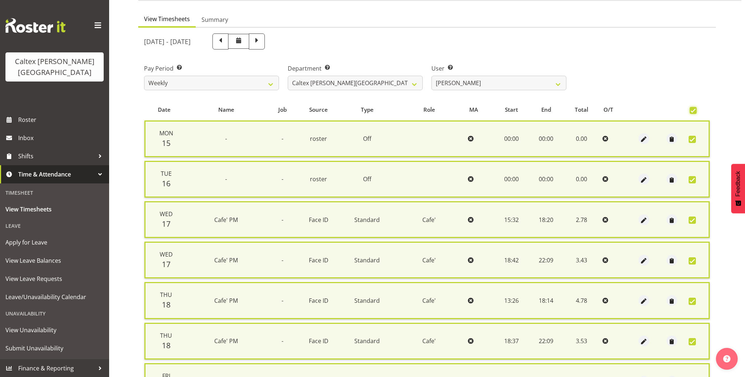
scroll to position [285, 0]
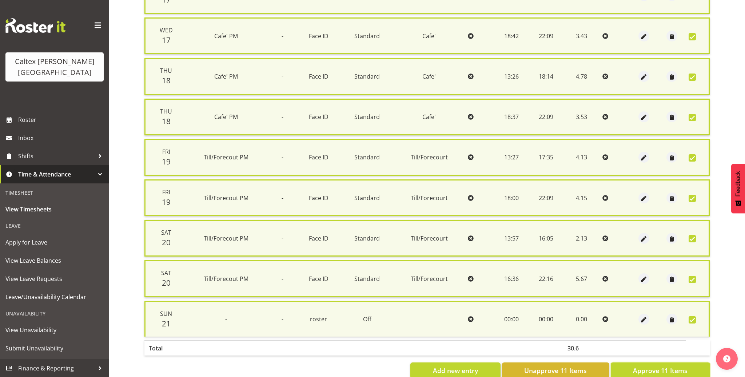
click at [655, 368] on button "Approve 11 Items" at bounding box center [659, 370] width 99 height 16
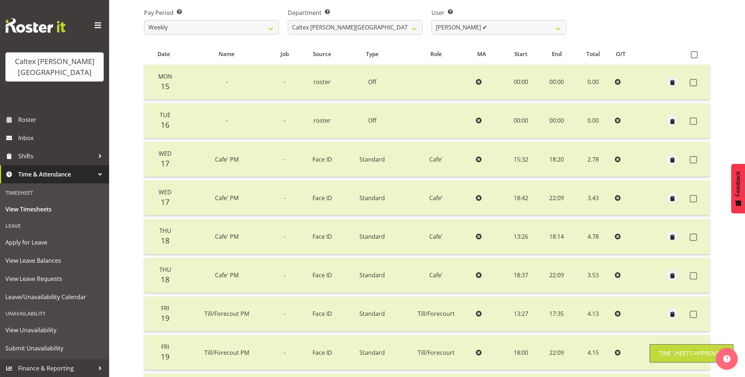
scroll to position [0, 0]
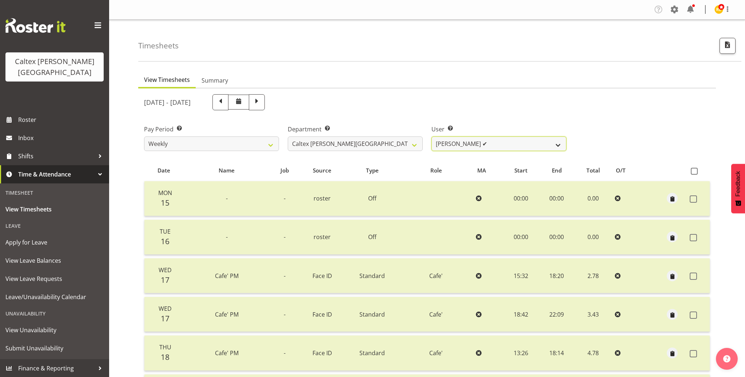
click at [552, 144] on select "[PERSON_NAME] ✔ [PERSON_NAME] ✔ [PERSON_NAME] ✔ [PERSON_NAME], [PERSON_NAME] ✔ …" at bounding box center [498, 143] width 135 height 15
click at [431, 136] on select "[PERSON_NAME] ✔ [PERSON_NAME] ✔ [PERSON_NAME] ✔ [PERSON_NAME], [PERSON_NAME] ✔ …" at bounding box center [498, 143] width 135 height 15
click at [655, 105] on div "[DATE] - [DATE]" at bounding box center [427, 102] width 574 height 25
click at [726, 45] on span "button" at bounding box center [726, 44] width 9 height 9
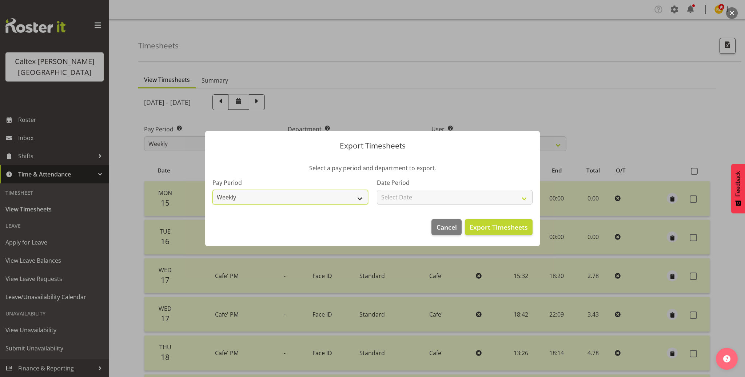
click at [355, 198] on select "Weekly" at bounding box center [290, 197] width 156 height 15
click at [212, 190] on select "Weekly" at bounding box center [290, 197] width 156 height 15
click at [417, 198] on select "Select Date Week starting [DATE] Week starting [DATE] Week starting [DATE] Week…" at bounding box center [455, 197] width 156 height 15
click at [377, 190] on select "Select Date Week starting [DATE] Week starting [DATE] Week starting [DATE] Week…" at bounding box center [455, 197] width 156 height 15
click at [506, 232] on button "Export Timesheets" at bounding box center [499, 227] width 68 height 16
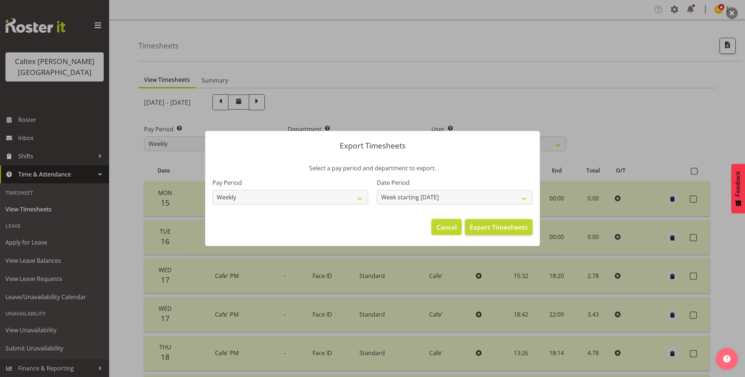
click at [448, 229] on span "Cancel" at bounding box center [446, 226] width 20 height 9
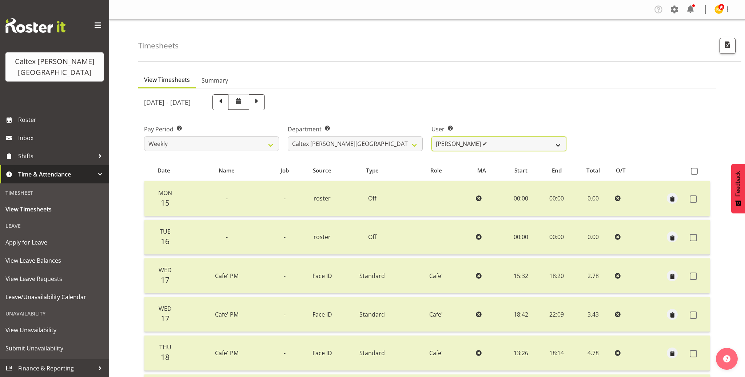
click at [485, 142] on select "[PERSON_NAME] ✔ [PERSON_NAME] ✔ [PERSON_NAME] ✔ [PERSON_NAME], [PERSON_NAME] ✔ …" at bounding box center [498, 143] width 135 height 15
click at [431, 136] on select "[PERSON_NAME] ✔ [PERSON_NAME] ✔ [PERSON_NAME] ✔ [PERSON_NAME], [PERSON_NAME] ✔ …" at bounding box center [498, 143] width 135 height 15
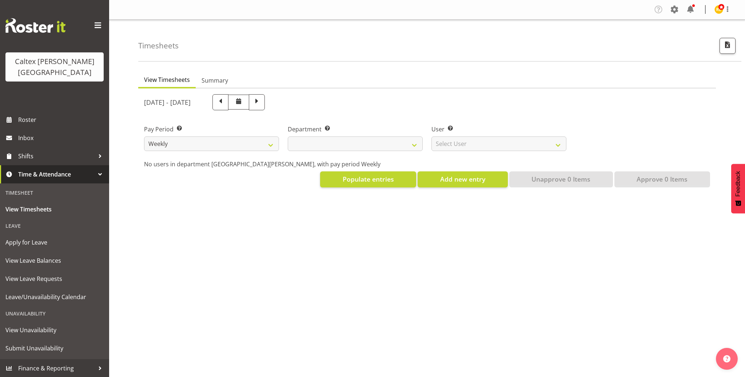
select select
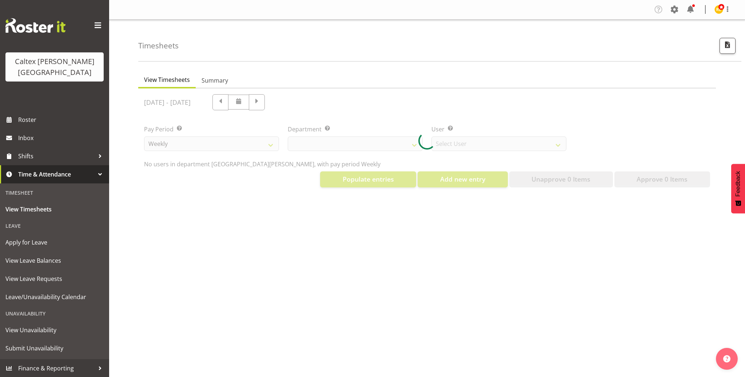
select select "10953"
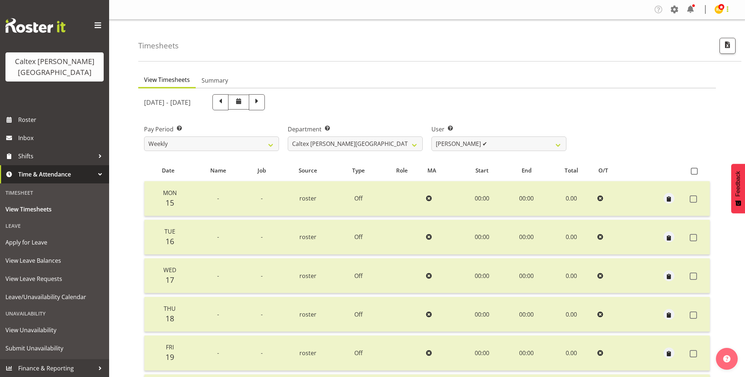
click at [725, 7] on span at bounding box center [727, 9] width 9 height 9
click at [683, 53] on link "Log Out" at bounding box center [692, 51] width 80 height 13
